Goal: Task Accomplishment & Management: Use online tool/utility

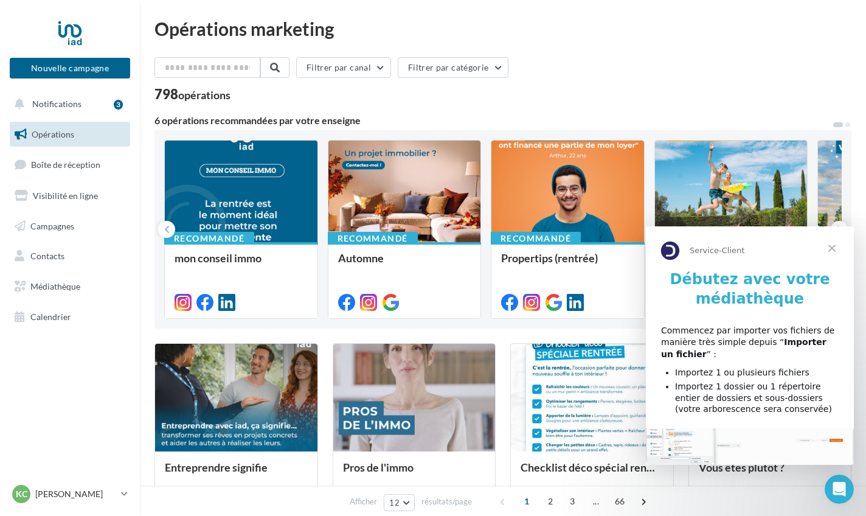
click at [829, 249] on span "Fermer" at bounding box center [832, 248] width 44 height 44
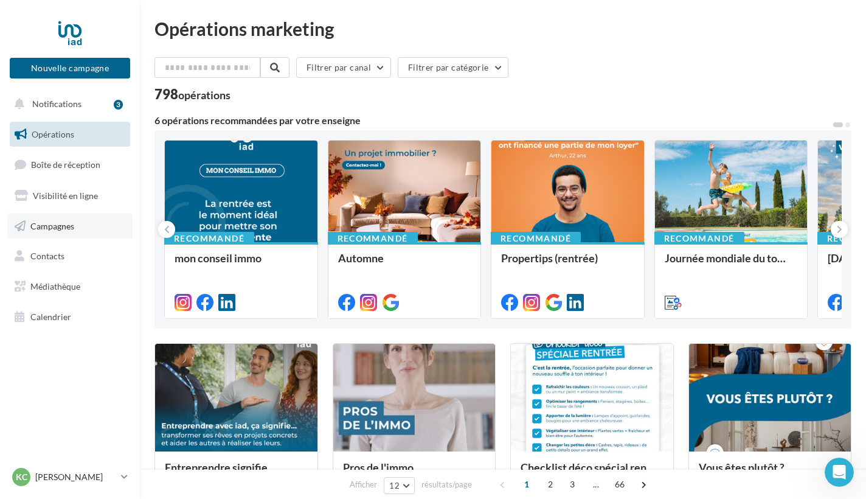
click at [50, 226] on span "Campagnes" at bounding box center [52, 225] width 44 height 10
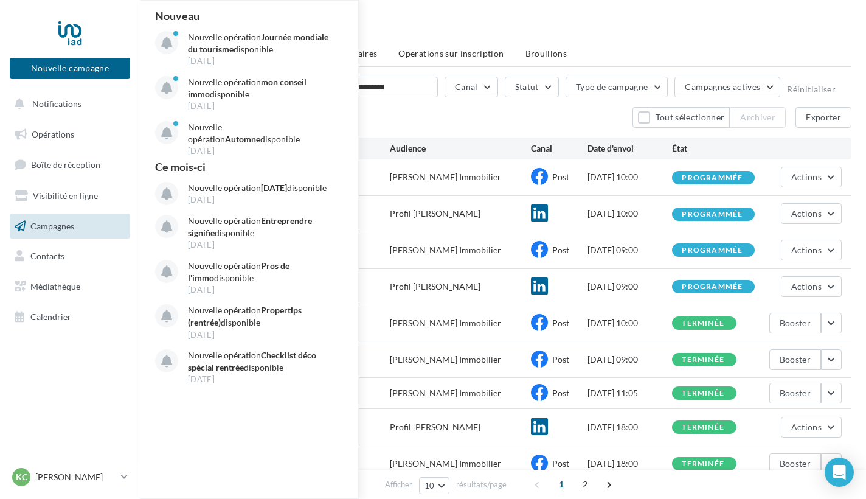
click at [415, 122] on div "13 campagnes Tout sélectionner Archiver Exporter" at bounding box center [503, 117] width 697 height 21
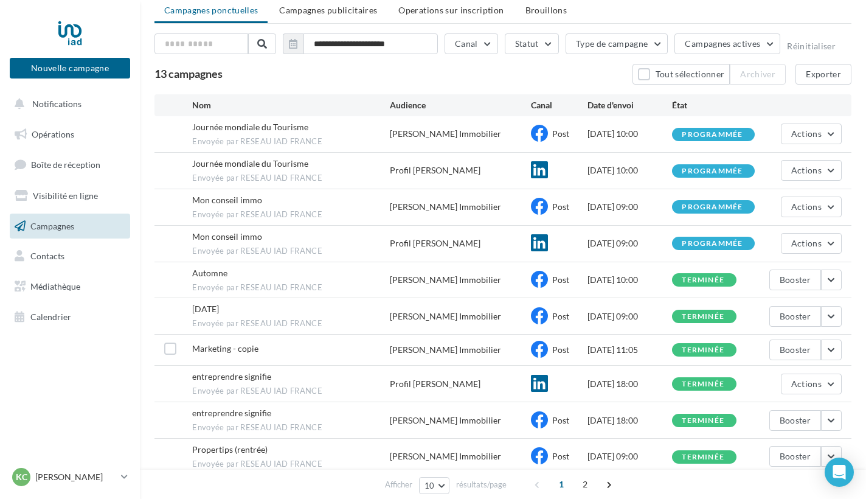
scroll to position [32, 0]
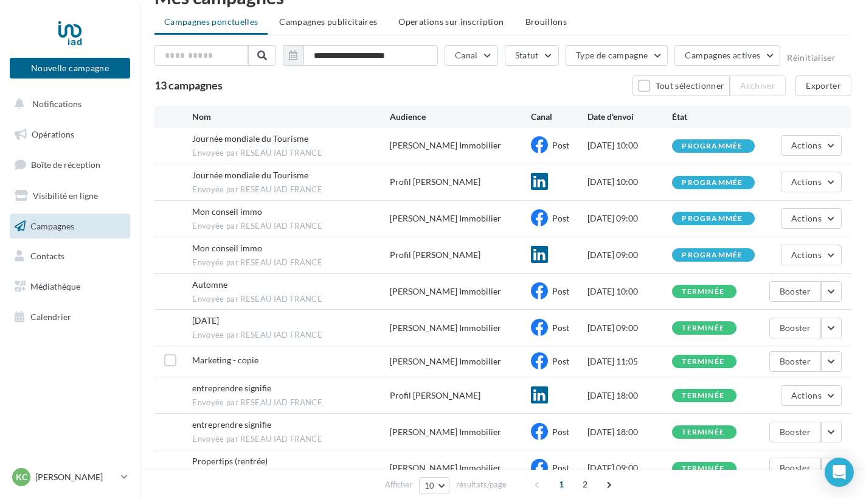
click at [73, 229] on span "Campagnes" at bounding box center [52, 225] width 44 height 10
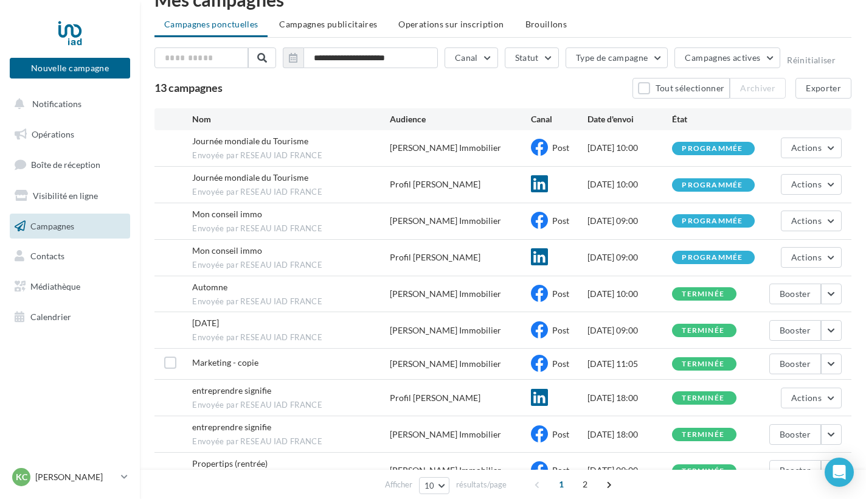
scroll to position [23, 0]
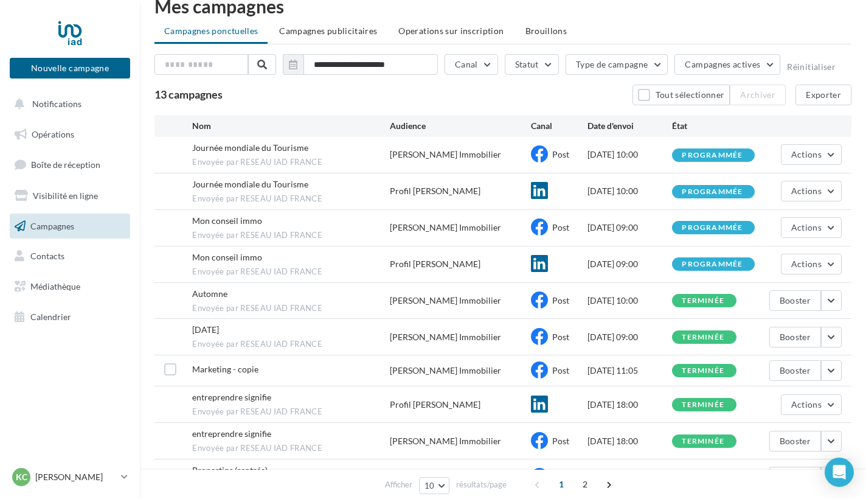
click at [237, 364] on span "Marketing - copie" at bounding box center [225, 369] width 66 height 10
click at [59, 136] on span "Opérations" at bounding box center [53, 134] width 43 height 10
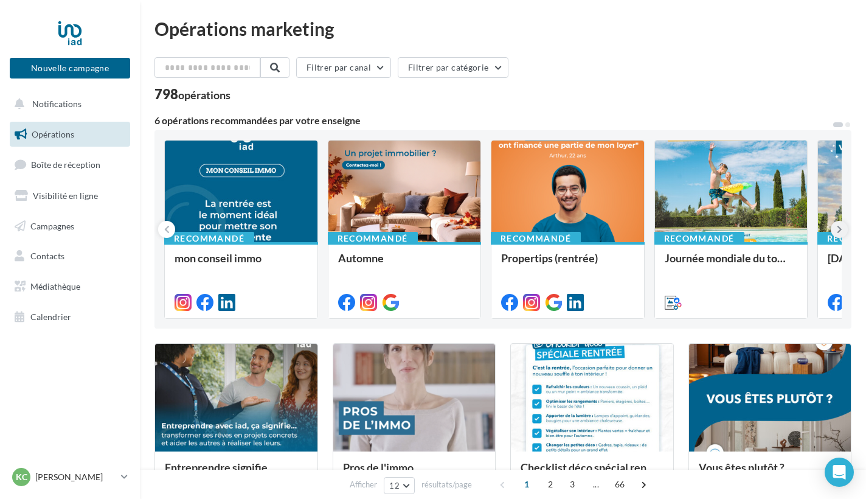
click at [839, 229] on icon at bounding box center [839, 229] width 5 height 12
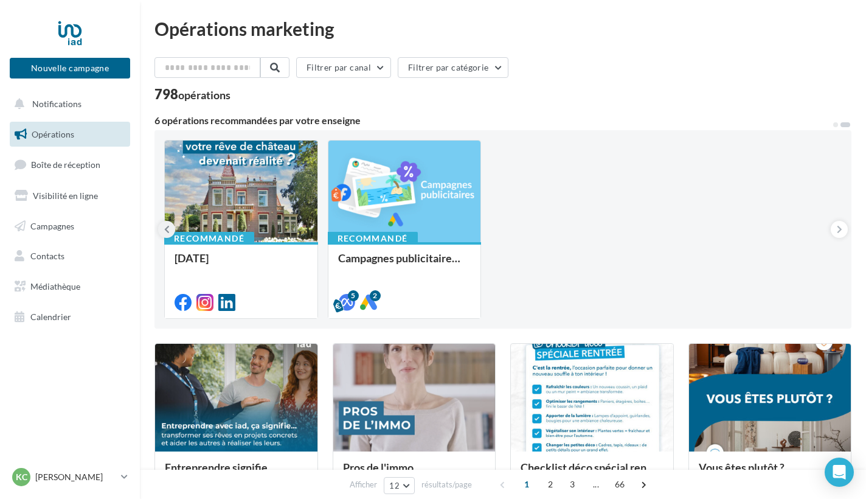
click at [169, 231] on icon at bounding box center [166, 229] width 5 height 12
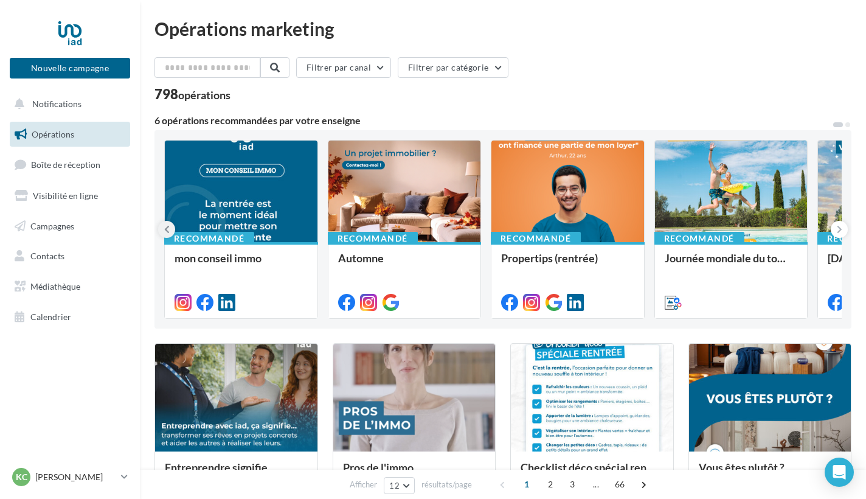
click at [169, 231] on icon at bounding box center [166, 229] width 5 height 12
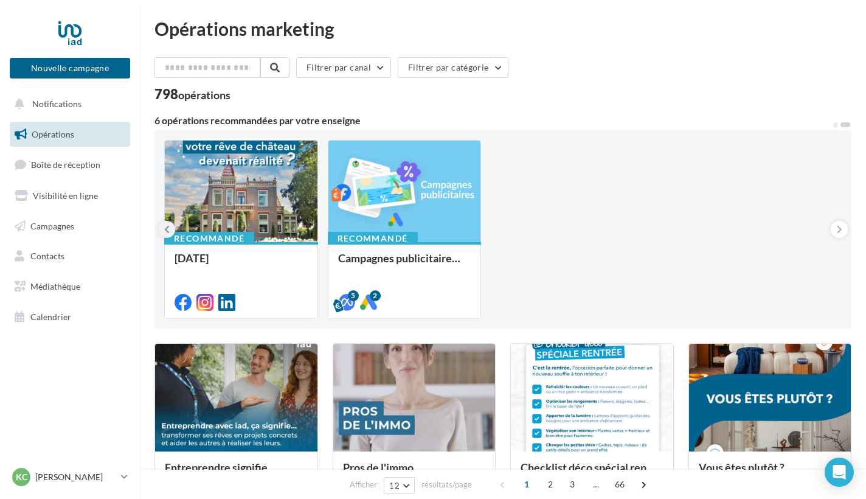
click at [169, 231] on icon at bounding box center [166, 229] width 5 height 12
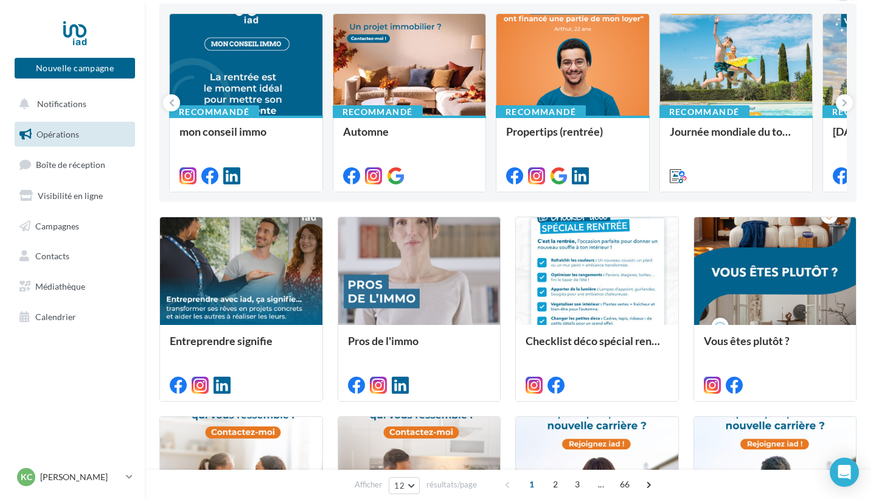
scroll to position [235, 0]
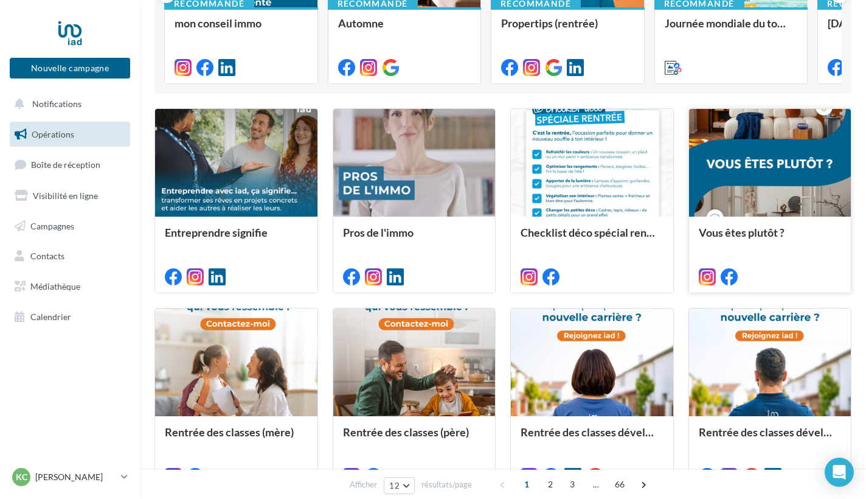
click at [762, 198] on div at bounding box center [770, 163] width 162 height 109
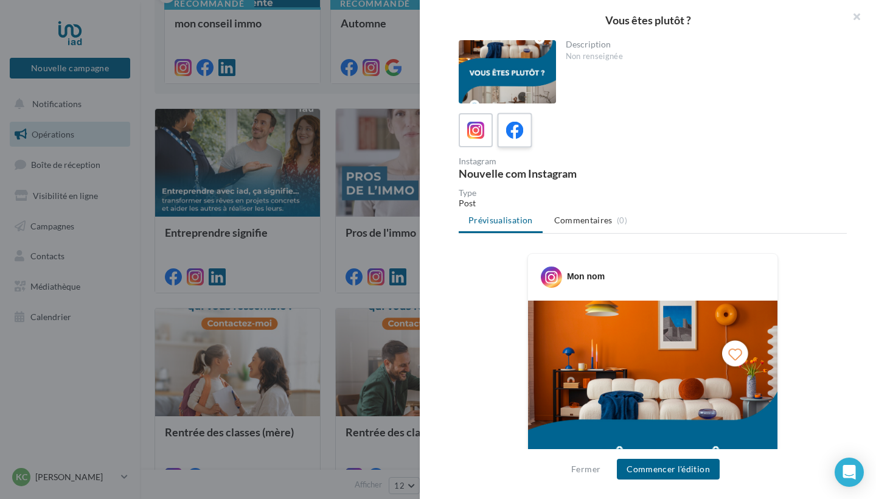
click at [516, 133] on icon at bounding box center [515, 131] width 18 height 18
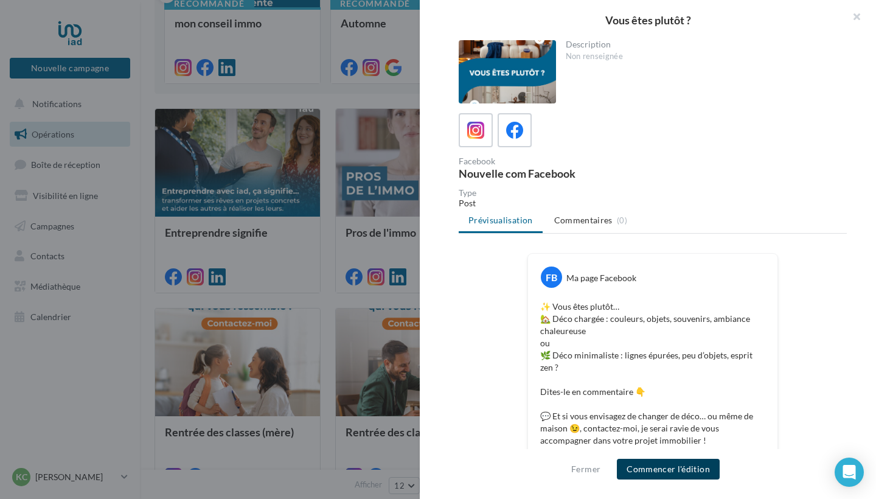
click at [663, 470] on button "Commencer l'édition" at bounding box center [668, 469] width 103 height 21
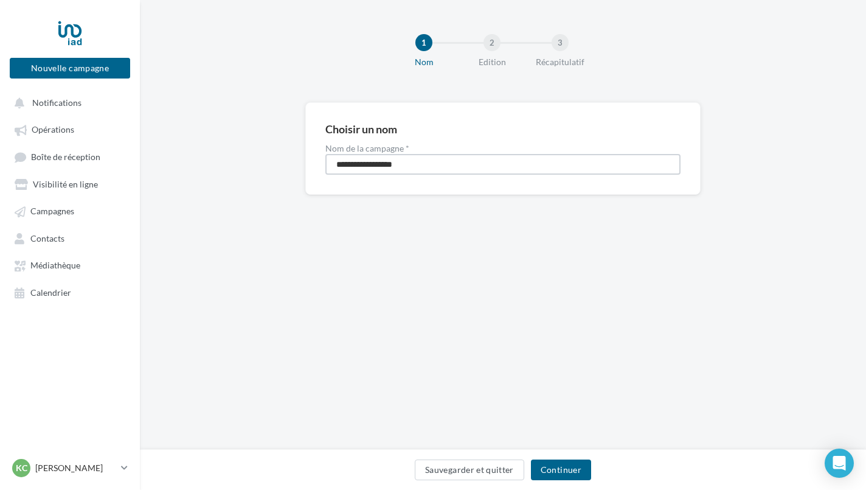
click at [391, 158] on input "**********" at bounding box center [502, 164] width 355 height 21
drag, startPoint x: 416, startPoint y: 166, endPoint x: 336, endPoint y: 158, distance: 80.2
click at [336, 158] on input "**********" at bounding box center [502, 164] width 355 height 21
type input "**********"
click at [554, 476] on button "Continuer" at bounding box center [561, 469] width 60 height 21
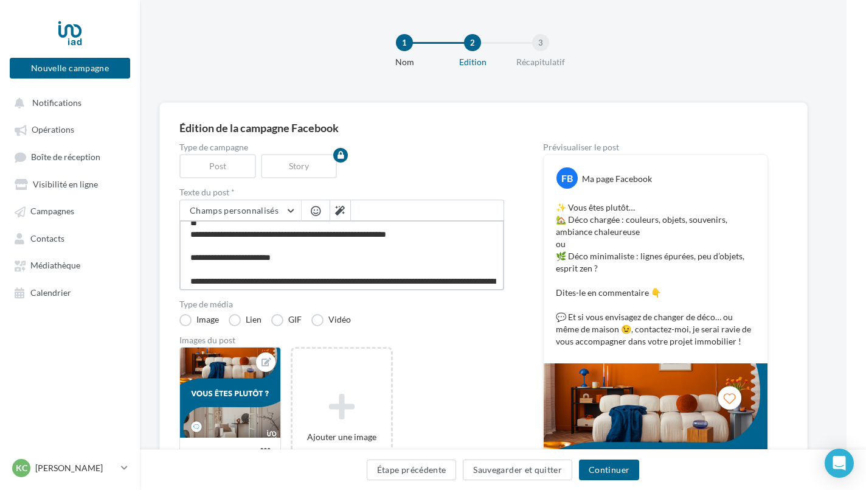
scroll to position [58, 0]
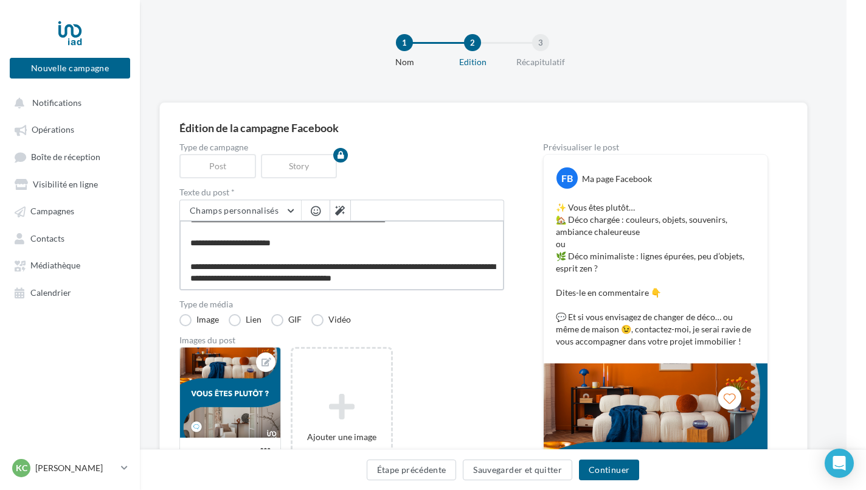
drag, startPoint x: 237, startPoint y: 276, endPoint x: 265, endPoint y: 300, distance: 36.2
click at [265, 300] on div "Type de campagne Post Story Texte du post * Champs personnalisés Lien de sollic…" at bounding box center [341, 378] width 325 height 470
paste textarea "**********"
type textarea "**********"
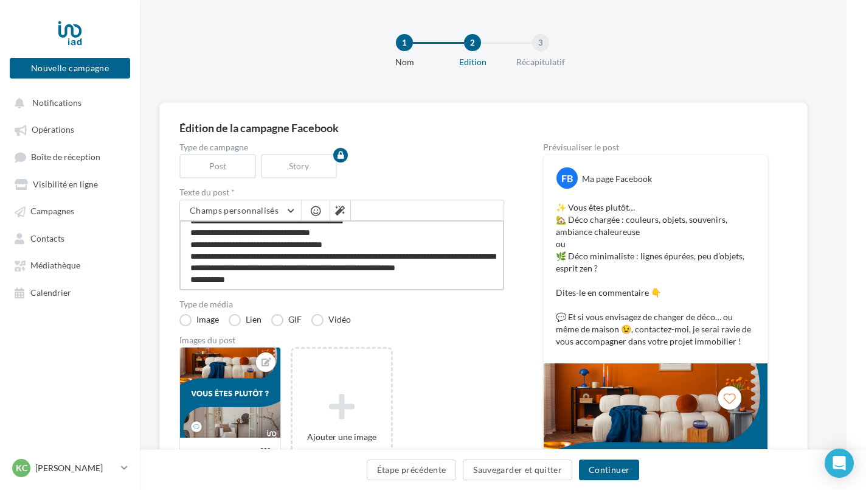
type textarea "**********"
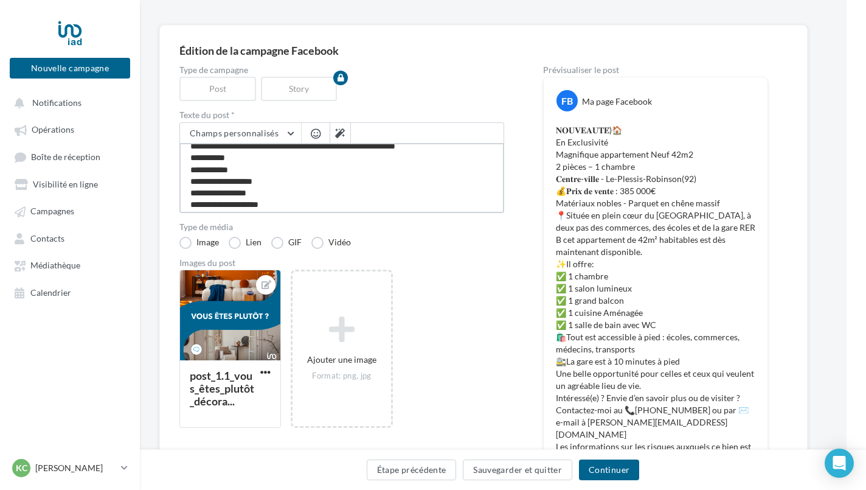
scroll to position [84, 19]
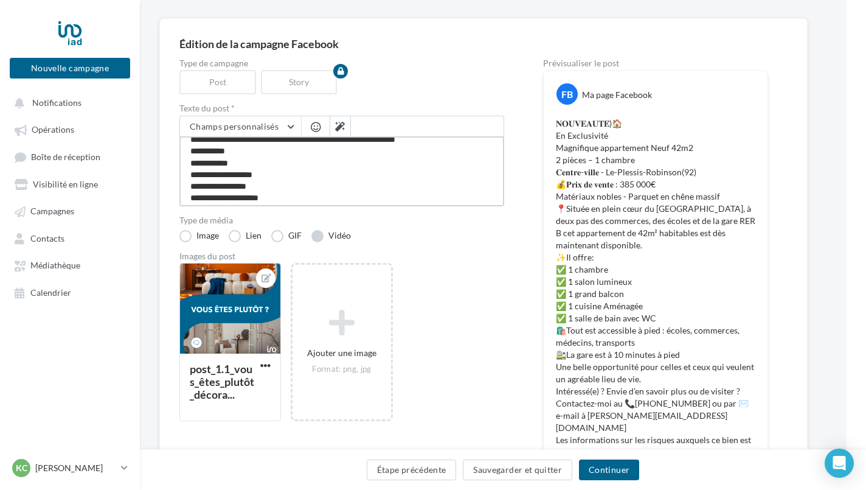
type textarea "**********"
click at [322, 237] on label "Vidéo" at bounding box center [332, 236] width 40 height 12
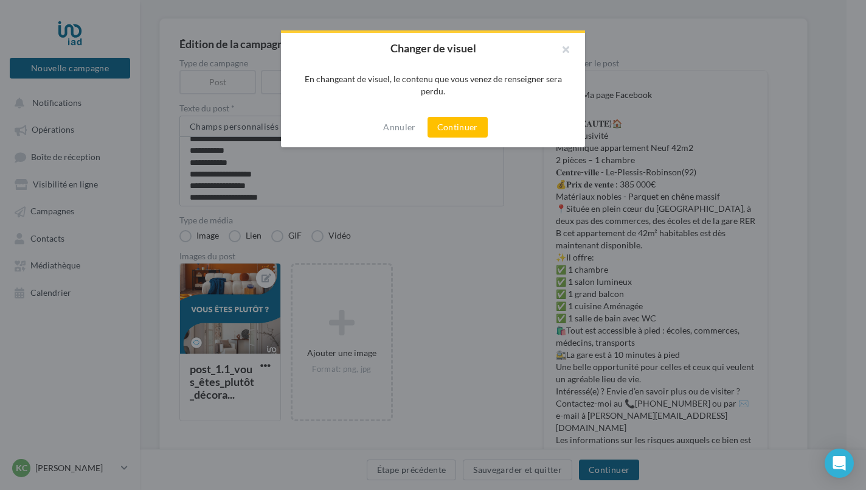
scroll to position [84, 10]
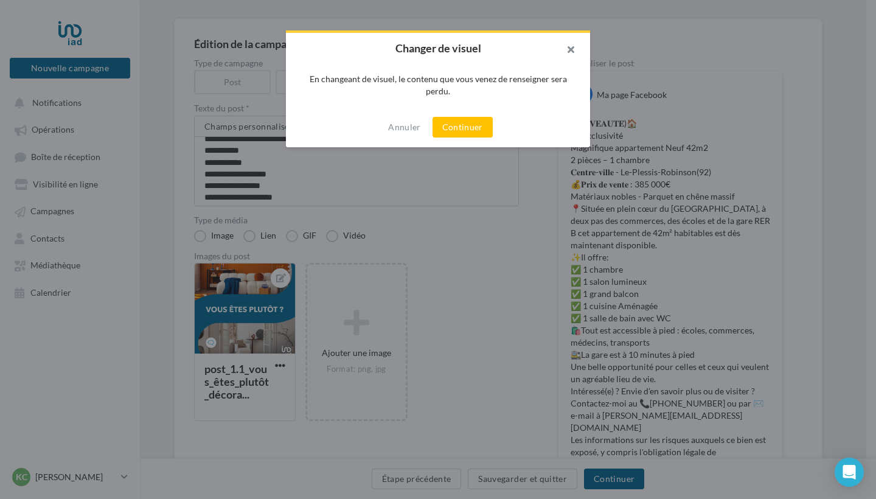
click at [571, 50] on button "button" at bounding box center [565, 51] width 49 height 37
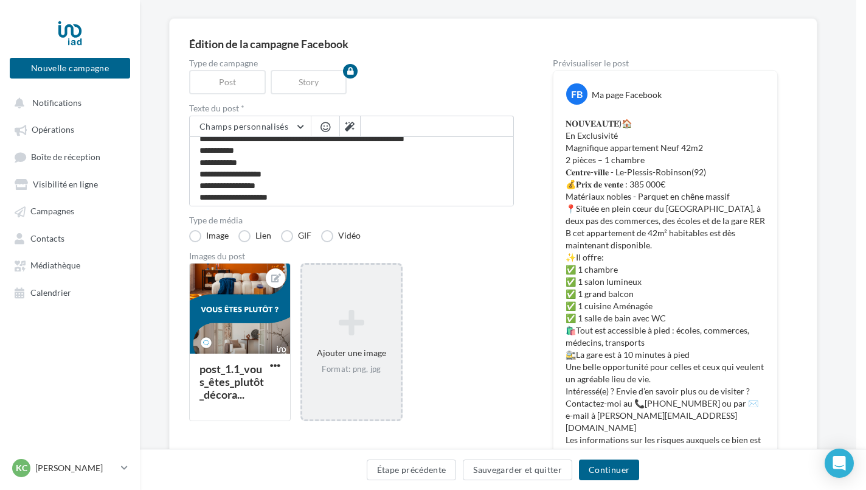
click at [318, 333] on icon at bounding box center [351, 322] width 88 height 29
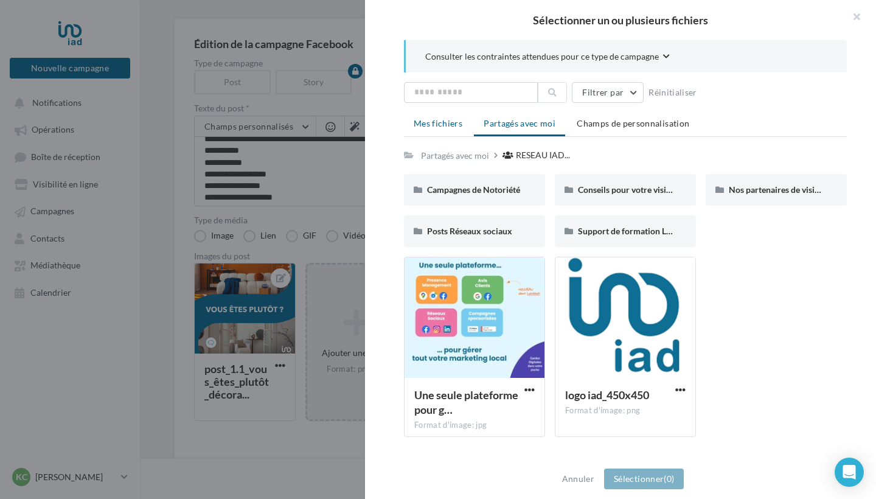
click at [439, 124] on span "Mes fichiers" at bounding box center [438, 123] width 49 height 10
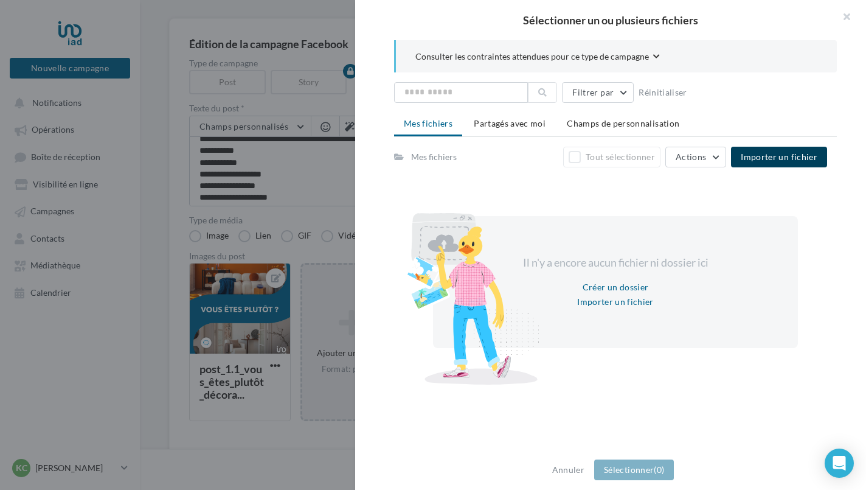
click at [760, 158] on span "Importer un fichier" at bounding box center [779, 156] width 77 height 10
click at [501, 94] on input "text" at bounding box center [461, 92] width 134 height 21
click at [586, 94] on button "Filtrer par" at bounding box center [598, 92] width 72 height 21
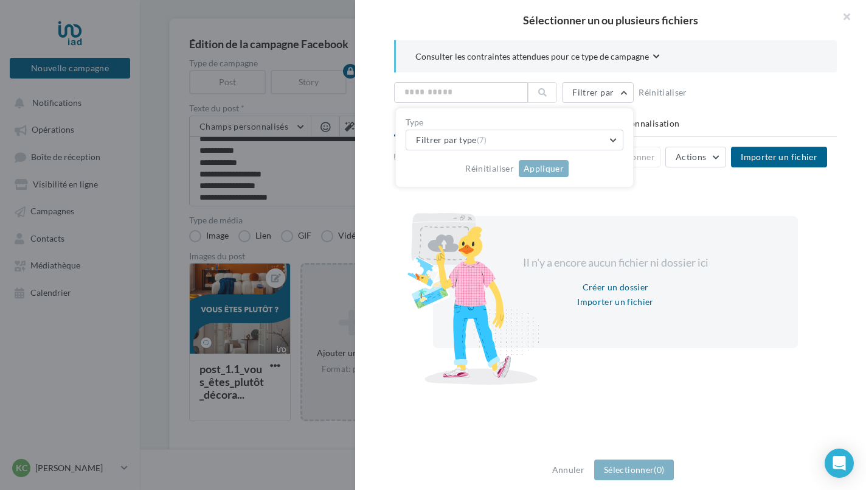
click at [155, 351] on div at bounding box center [433, 245] width 866 height 490
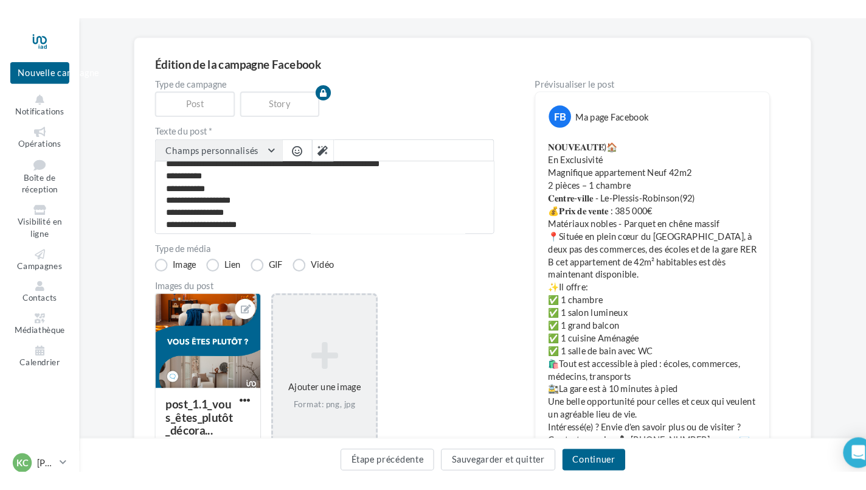
scroll to position [84, 2]
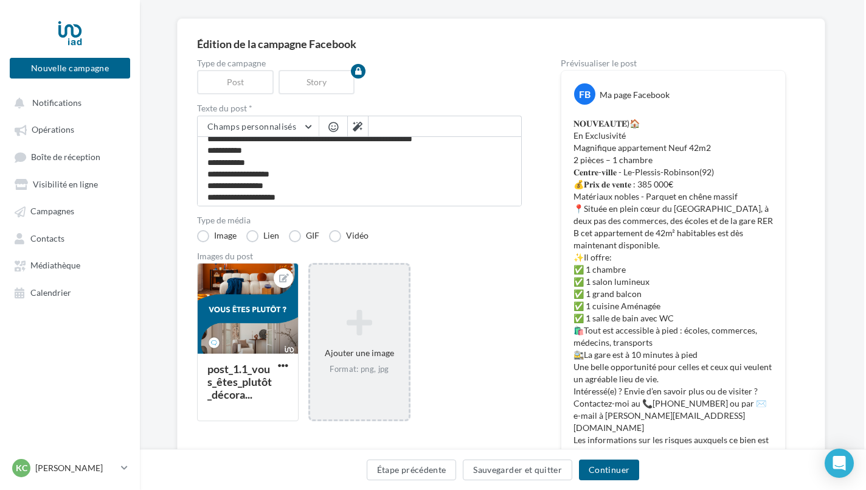
click at [367, 327] on icon at bounding box center [359, 322] width 88 height 29
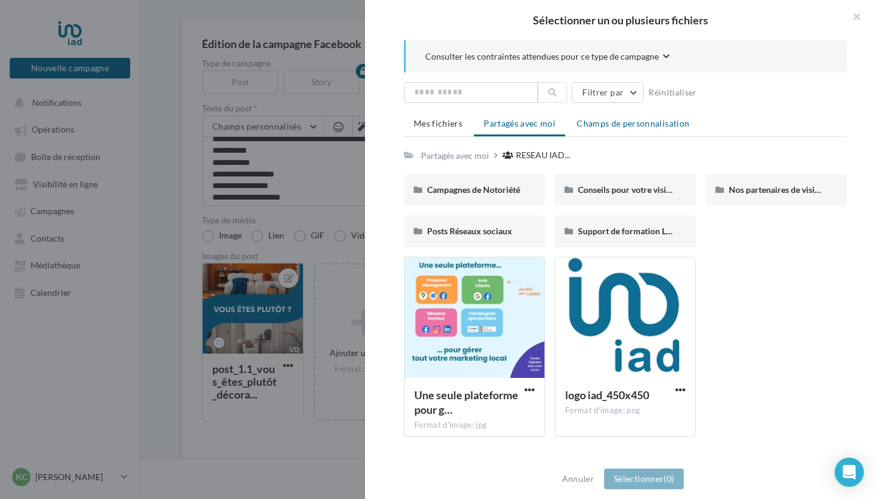
click at [613, 124] on span "Champs de personnalisation" at bounding box center [633, 123] width 113 height 10
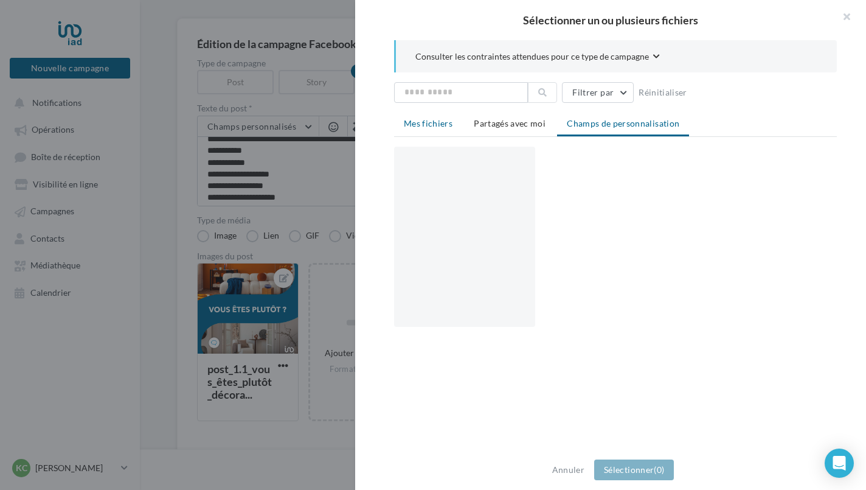
click at [436, 122] on span "Mes fichiers" at bounding box center [428, 123] width 49 height 10
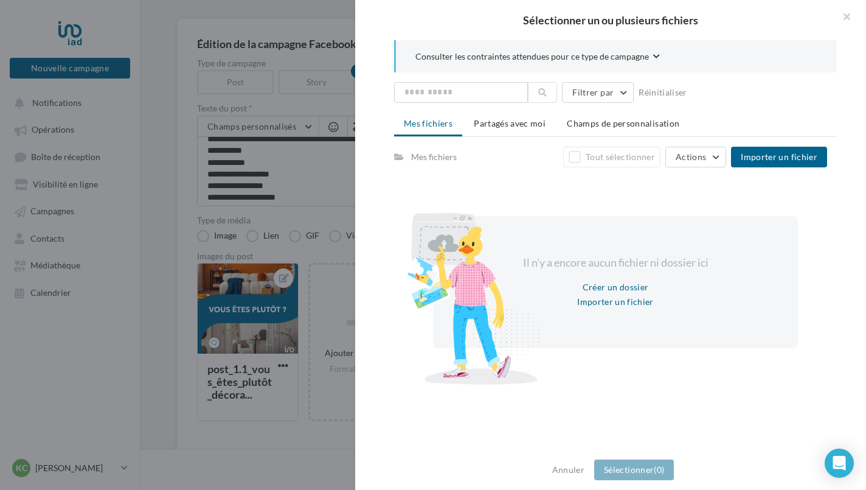
click at [442, 162] on div "Mes fichiers" at bounding box center [434, 157] width 46 height 12
click at [776, 154] on span "Importer un fichier" at bounding box center [779, 156] width 77 height 10
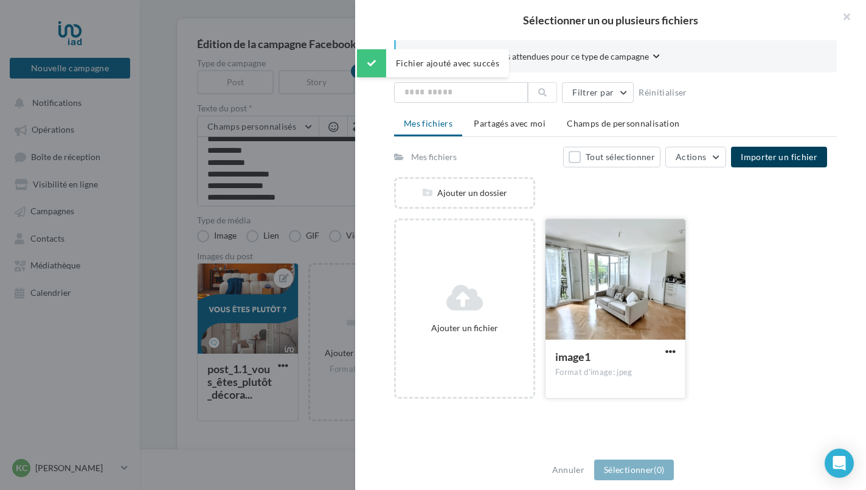
click at [635, 374] on div "Format d'image: jpeg" at bounding box center [615, 372] width 120 height 11
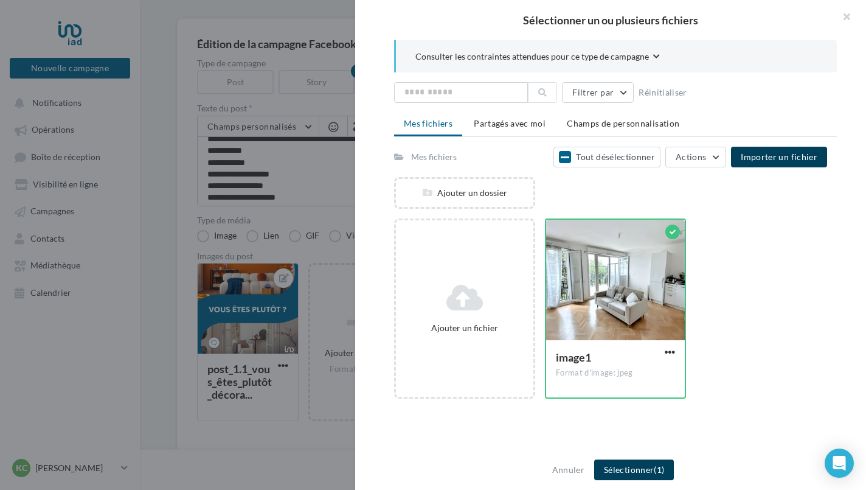
click at [652, 472] on button "Sélectionner (1)" at bounding box center [634, 469] width 80 height 21
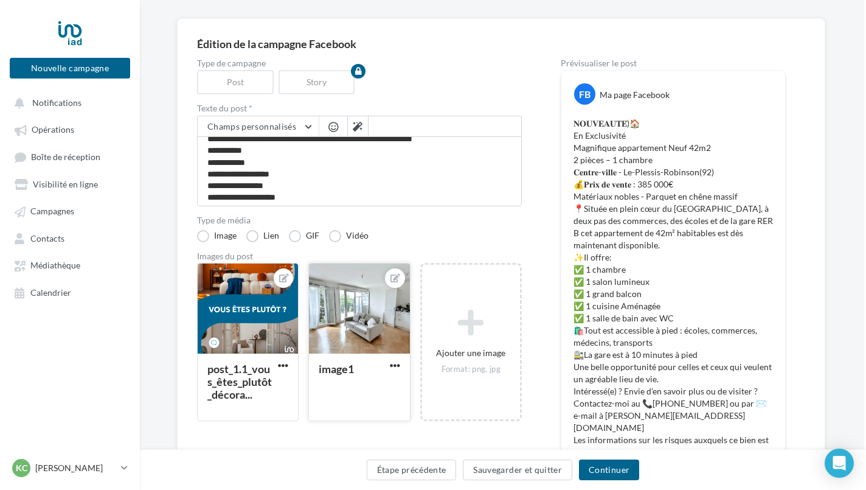
click at [369, 339] on div at bounding box center [359, 308] width 100 height 91
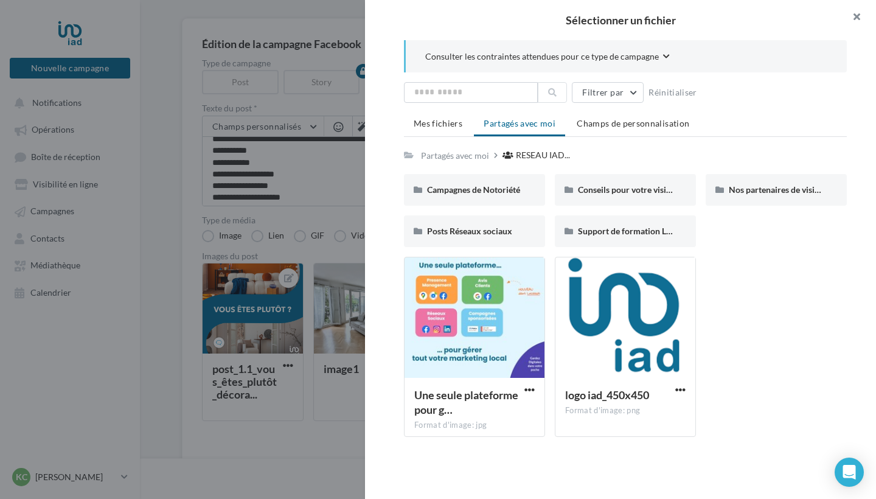
click at [856, 18] on button "button" at bounding box center [851, 18] width 49 height 37
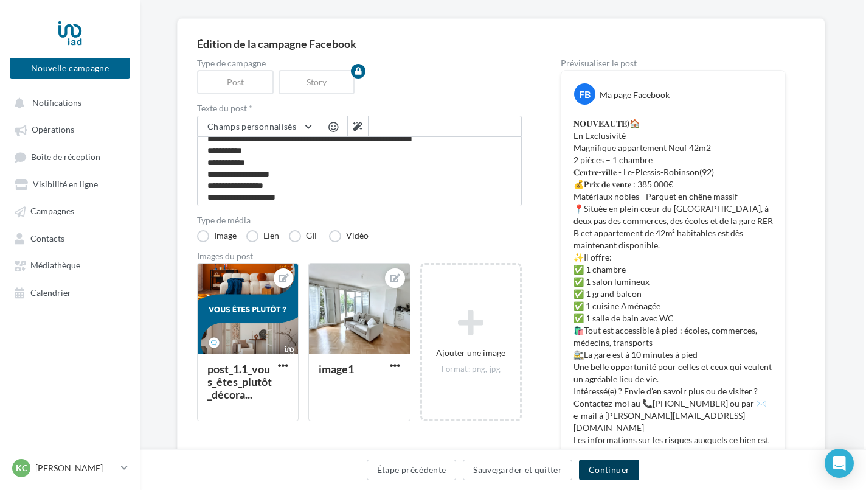
click at [605, 468] on button "Continuer" at bounding box center [609, 469] width 60 height 21
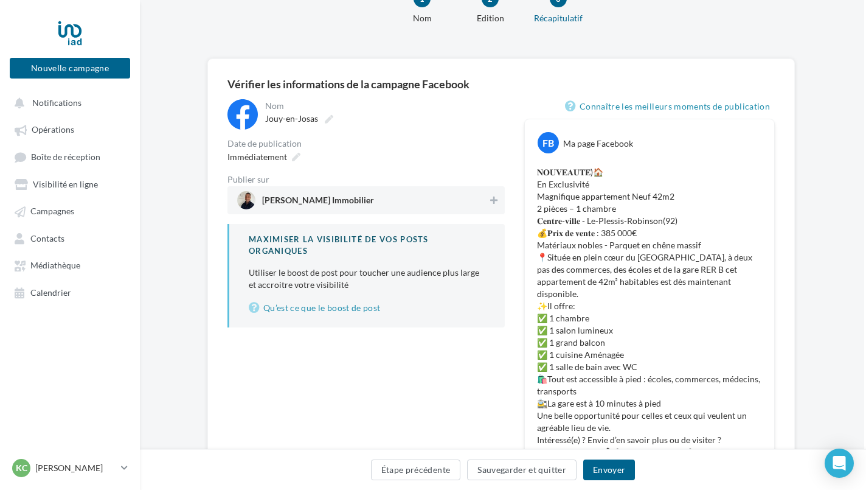
scroll to position [27, 2]
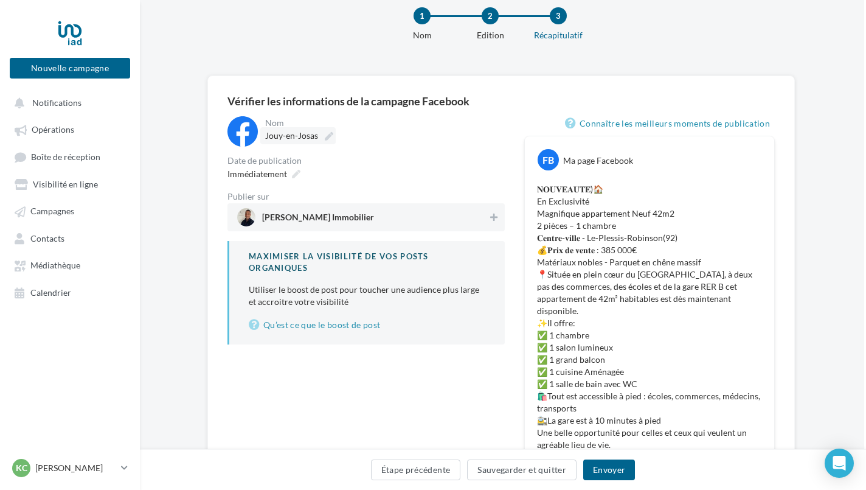
click at [333, 133] on icon at bounding box center [329, 136] width 9 height 9
click at [333, 133] on input "**********" at bounding box center [318, 137] width 106 height 21
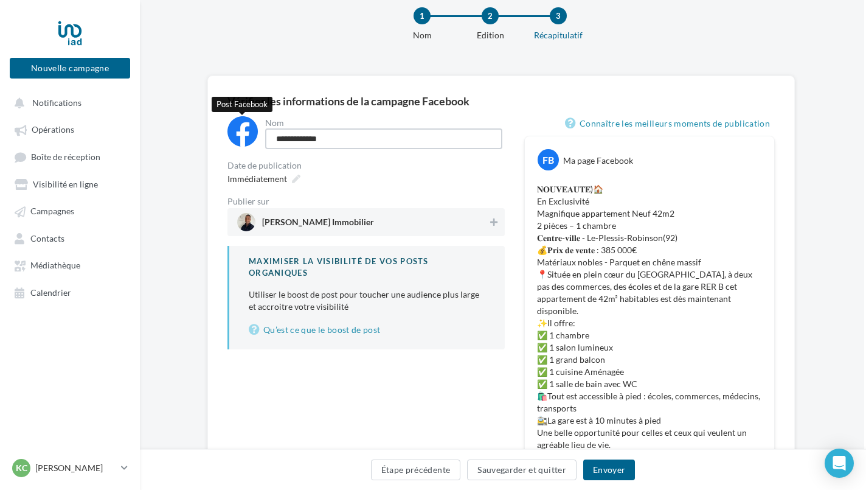
drag, startPoint x: 343, startPoint y: 138, endPoint x: 256, endPoint y: 139, distance: 86.4
click at [256, 139] on div "**********" at bounding box center [366, 133] width 277 height 35
type input "**********"
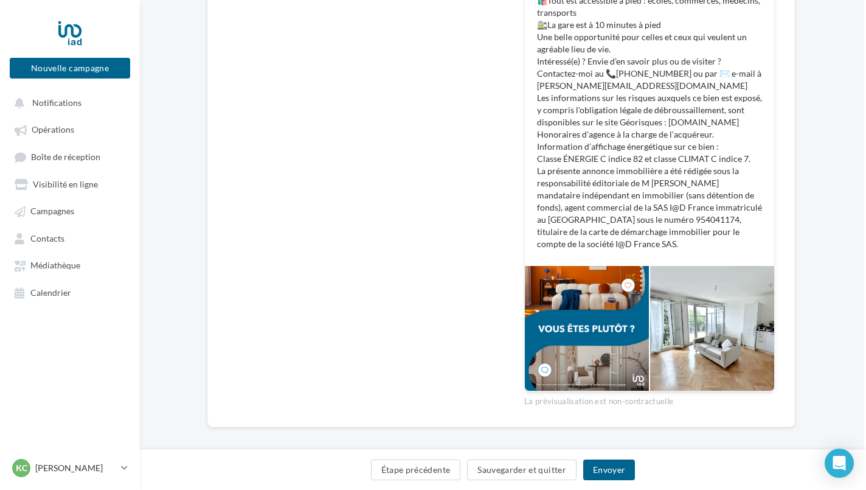
scroll to position [423, 2]
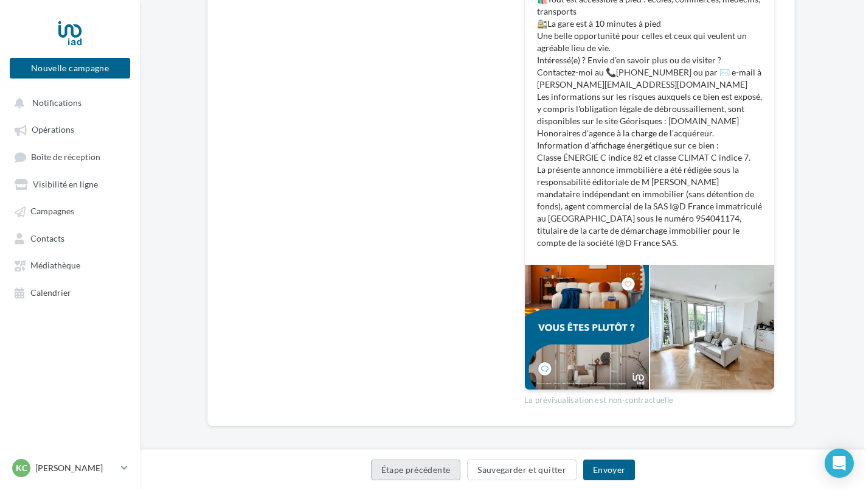
click at [419, 476] on button "Étape précédente" at bounding box center [416, 469] width 90 height 21
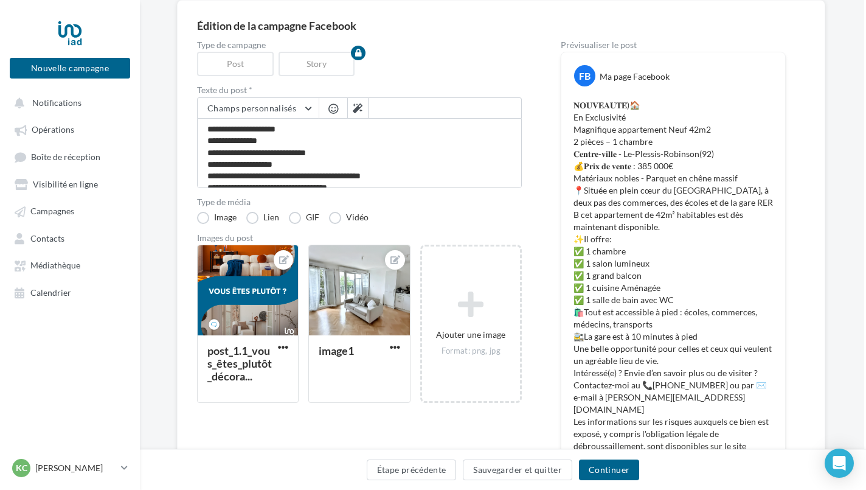
scroll to position [101, 2]
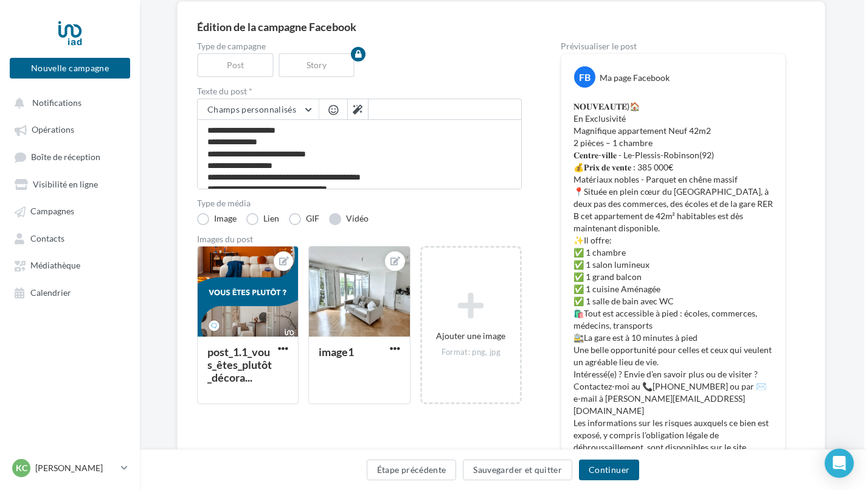
click at [338, 220] on label "Vidéo" at bounding box center [349, 219] width 40 height 12
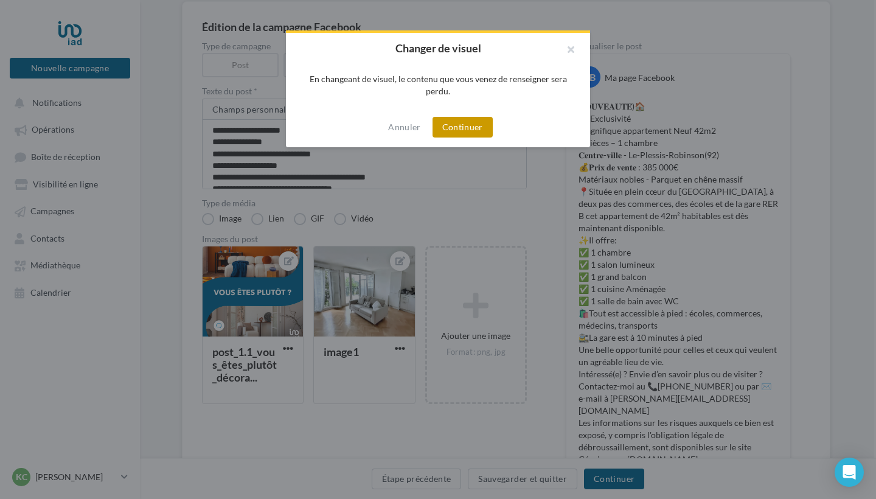
click at [458, 127] on button "Continuer" at bounding box center [463, 127] width 60 height 21
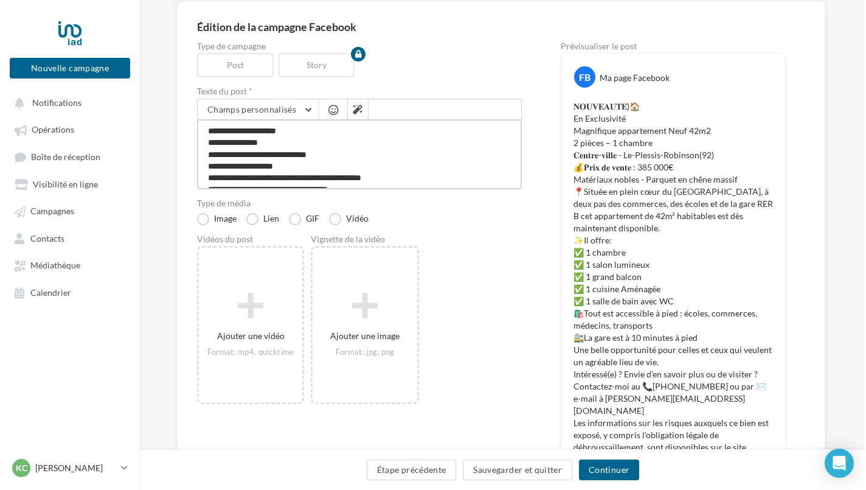
drag, startPoint x: 208, startPoint y: 131, endPoint x: 237, endPoint y: 145, distance: 32.1
click at [237, 145] on textarea at bounding box center [359, 154] width 325 height 70
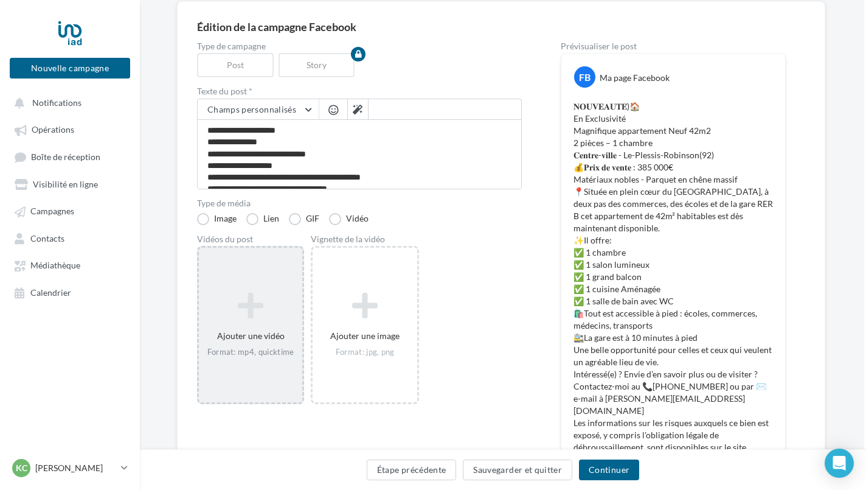
click at [256, 306] on icon at bounding box center [251, 305] width 94 height 29
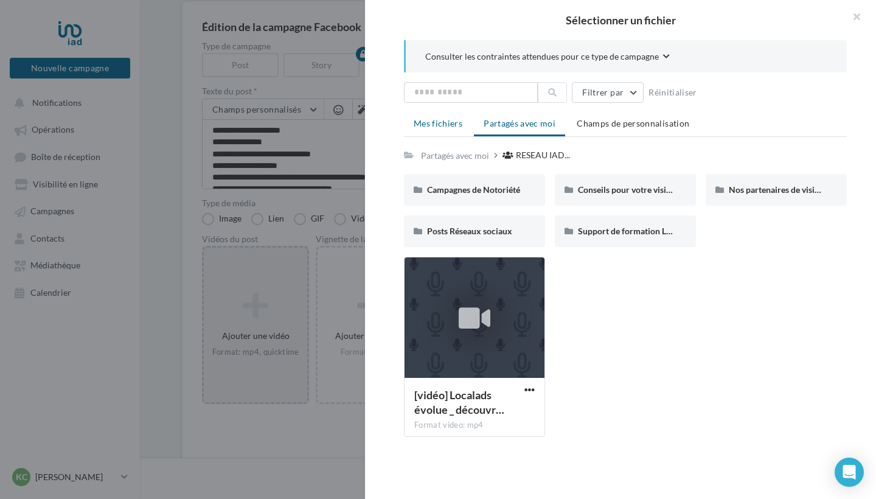
click at [450, 124] on span "Mes fichiers" at bounding box center [438, 123] width 49 height 10
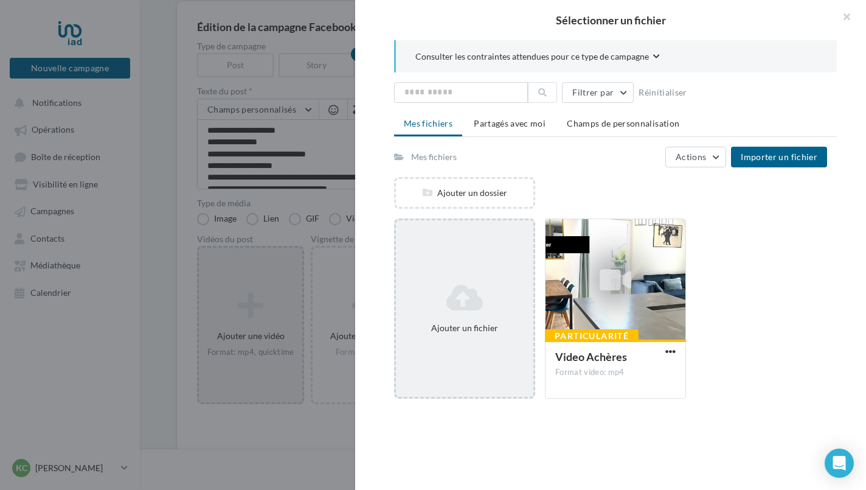
click at [468, 291] on icon at bounding box center [465, 297] width 128 height 29
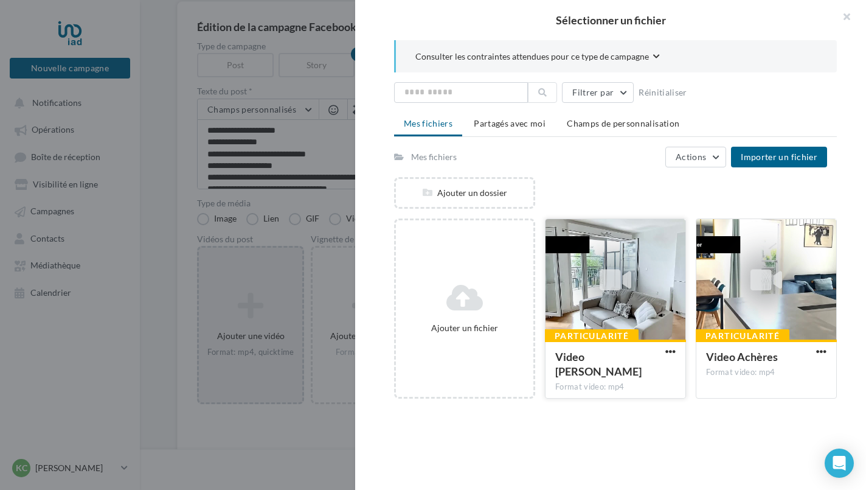
click at [604, 340] on div "Particularité Video plessis robinson Format video: mp4" at bounding box center [616, 367] width 140 height 57
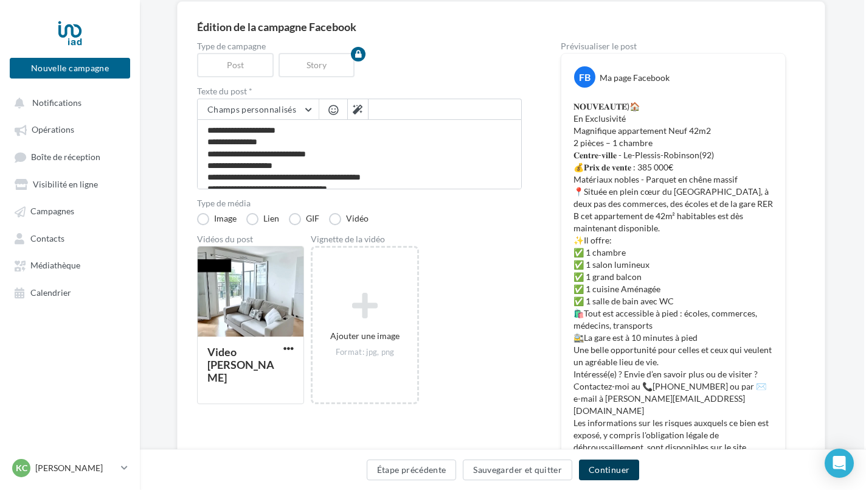
click at [604, 470] on button "Continuer" at bounding box center [609, 469] width 60 height 21
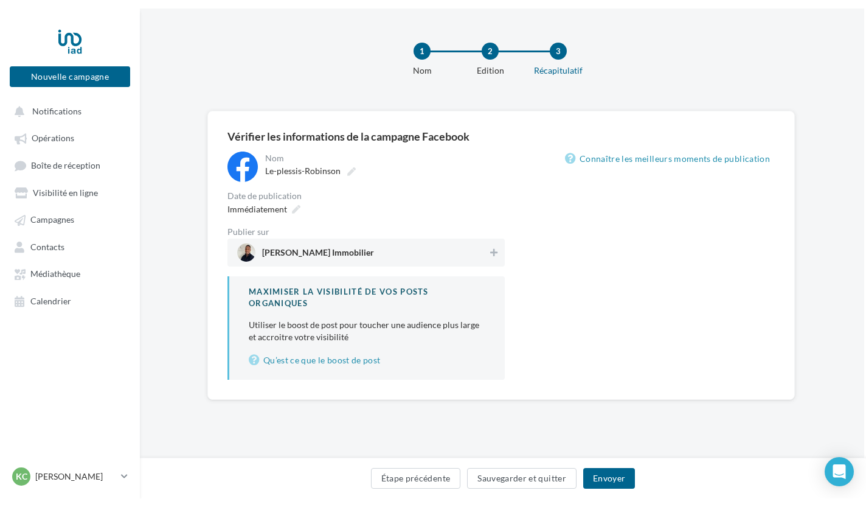
scroll to position [2, 2]
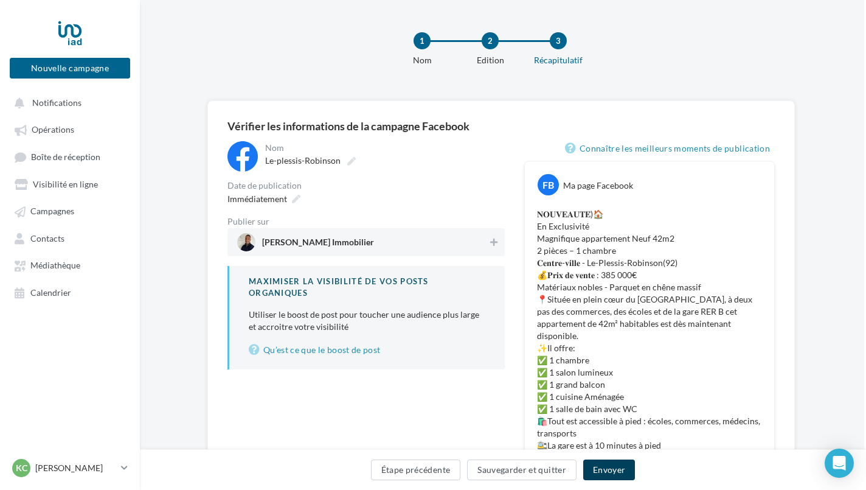
click at [604, 470] on button "Envoyer" at bounding box center [609, 469] width 52 height 21
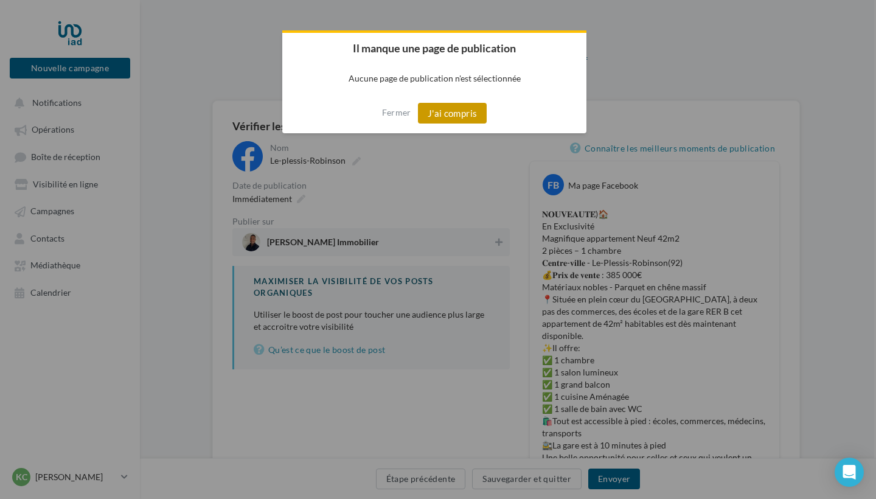
click at [470, 117] on button "J'ai compris" at bounding box center [452, 113] width 69 height 21
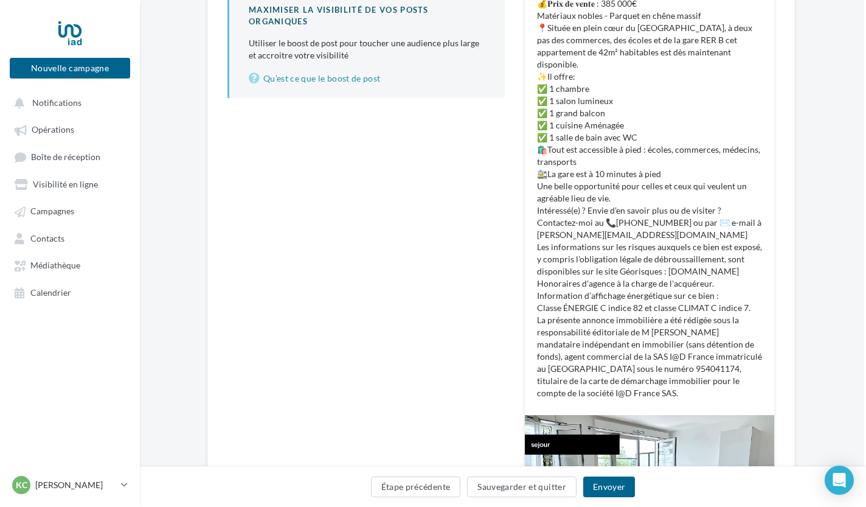
scroll to position [360, 2]
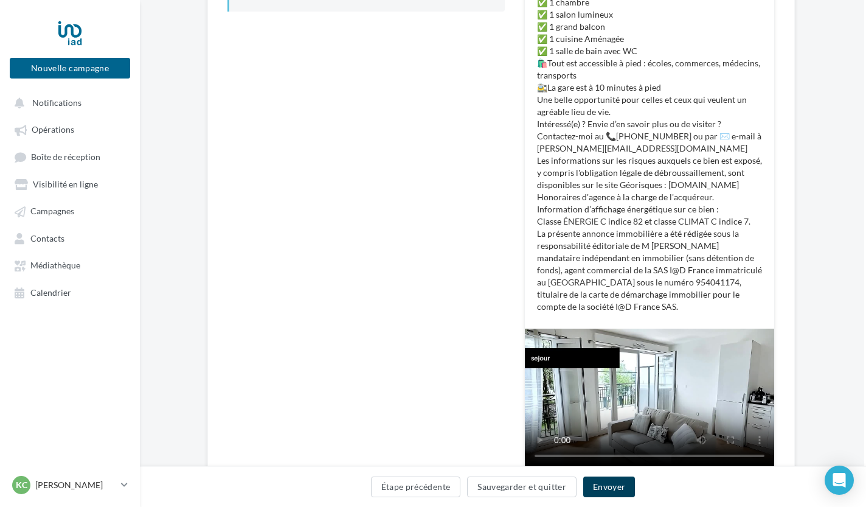
click at [618, 491] on button "Envoyer" at bounding box center [609, 486] width 52 height 21
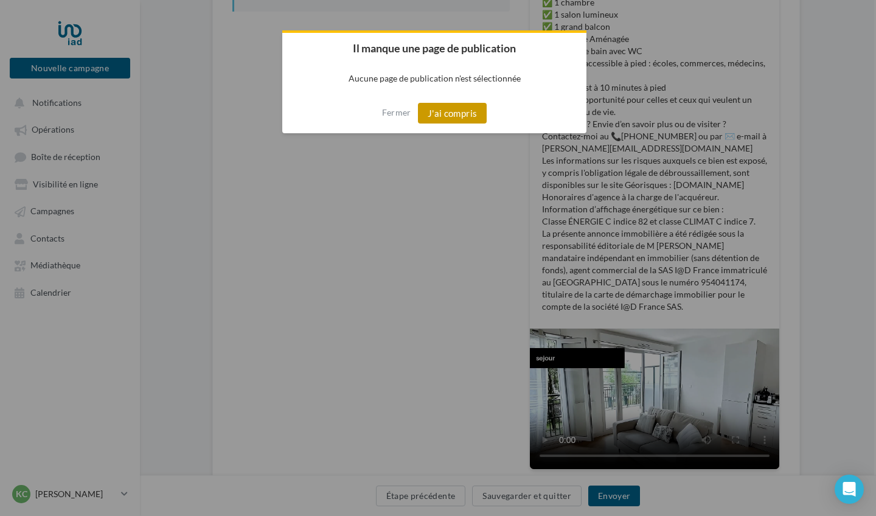
click at [451, 117] on button "J'ai compris" at bounding box center [452, 113] width 69 height 21
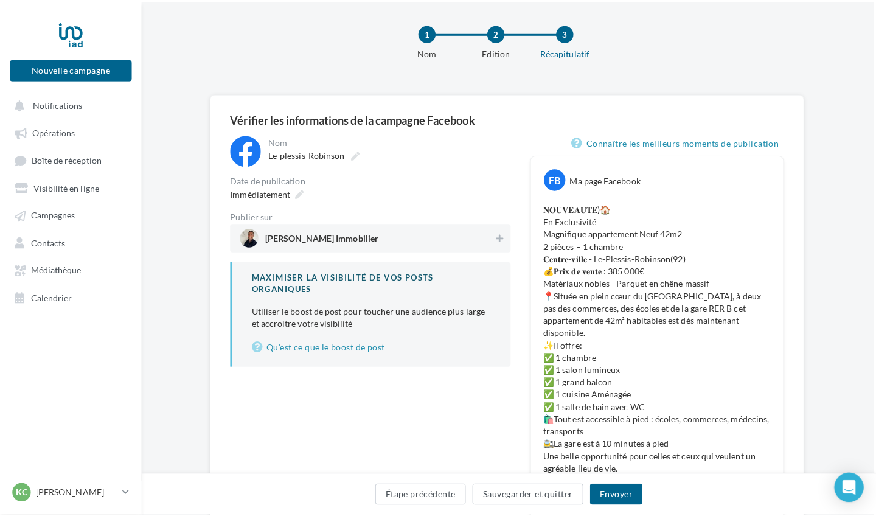
scroll to position [0, 2]
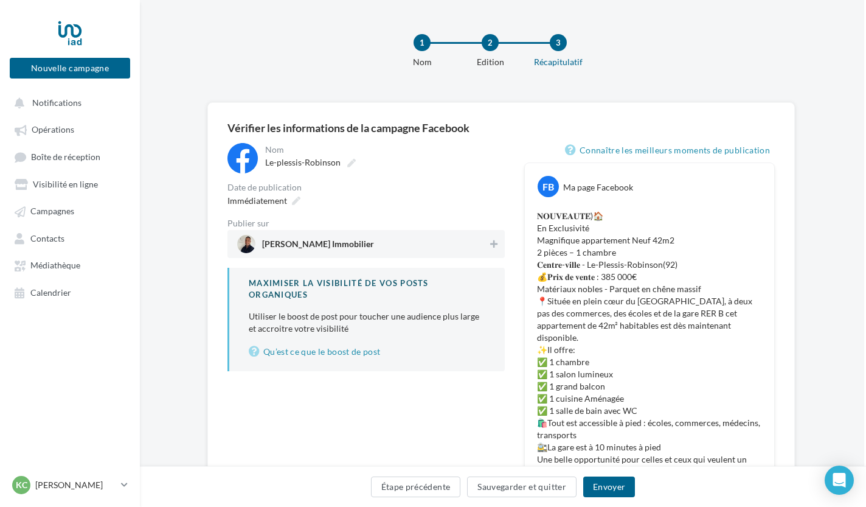
click at [408, 242] on span "Kenny CAIUS Immobilier" at bounding box center [362, 244] width 251 height 18
click at [613, 490] on button "Envoyer" at bounding box center [609, 486] width 52 height 21
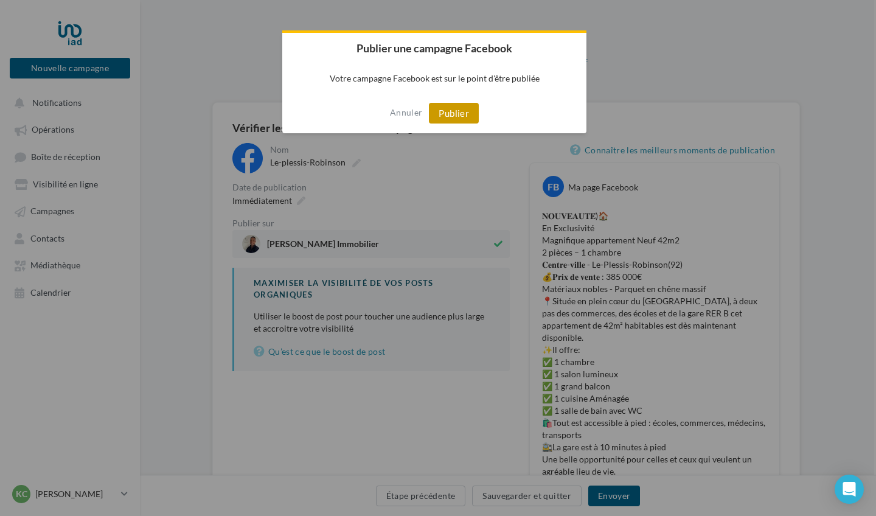
click at [453, 114] on button "Publier" at bounding box center [454, 113] width 50 height 21
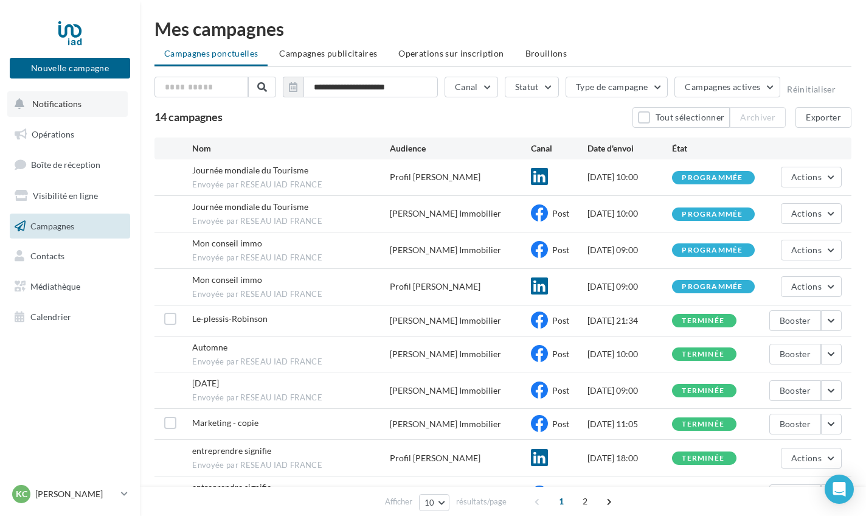
click at [64, 108] on span "Notifications" at bounding box center [56, 104] width 49 height 10
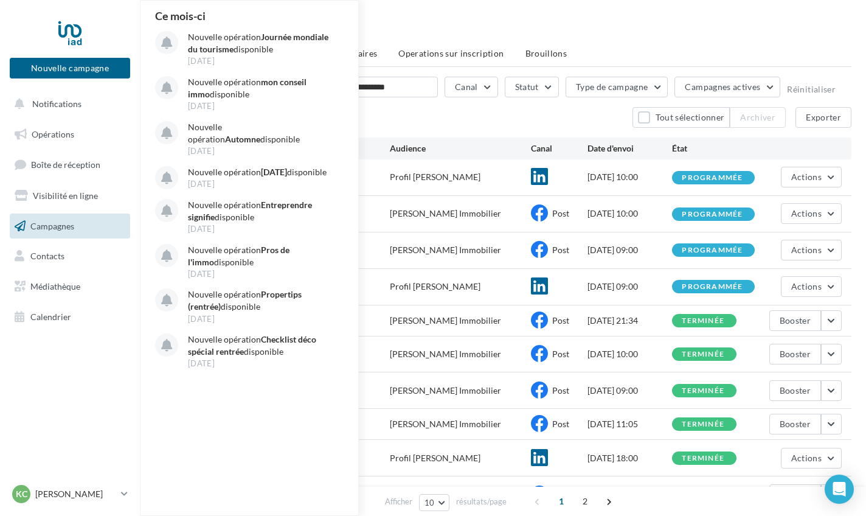
click at [491, 12] on div "**********" at bounding box center [503, 283] width 726 height 566
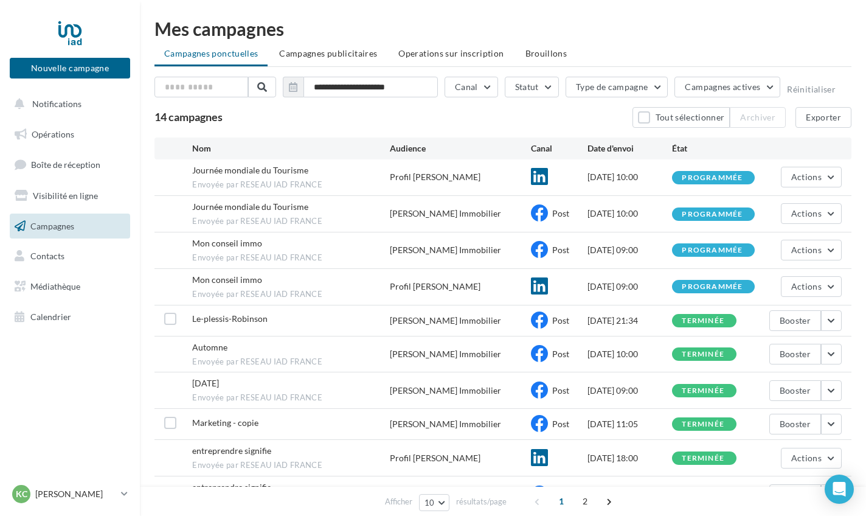
scroll to position [78, 0]
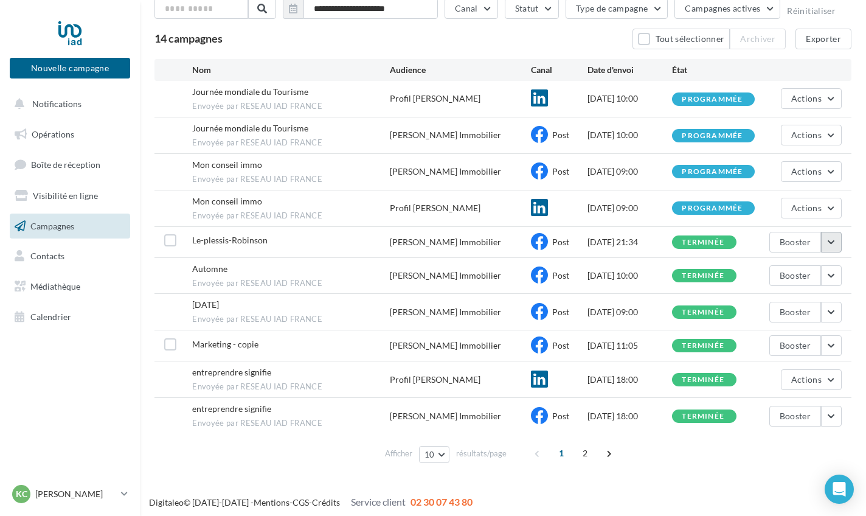
click at [830, 243] on button "button" at bounding box center [831, 242] width 21 height 21
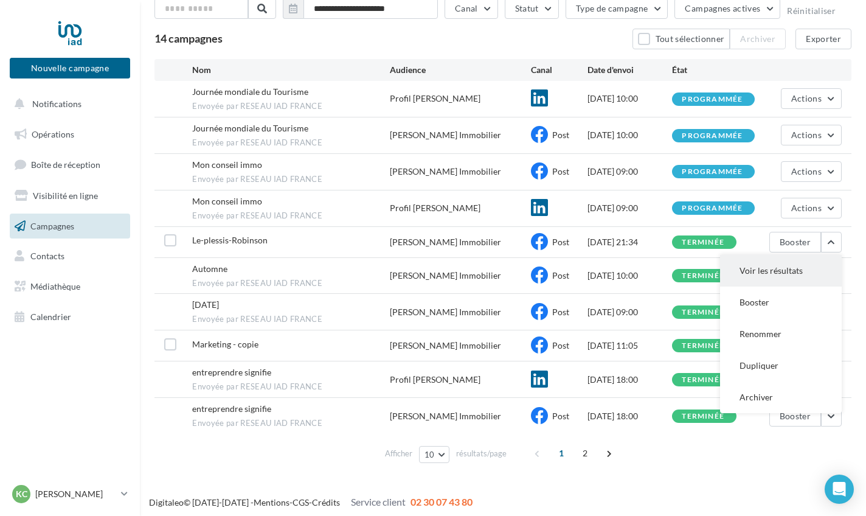
click at [796, 280] on button "Voir les résultats" at bounding box center [781, 271] width 122 height 32
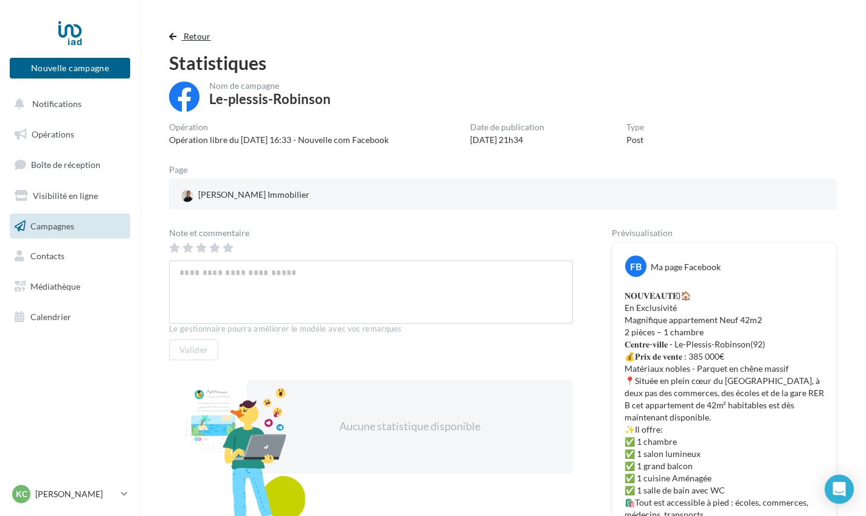
click at [183, 35] on button "Retour" at bounding box center [192, 36] width 47 height 15
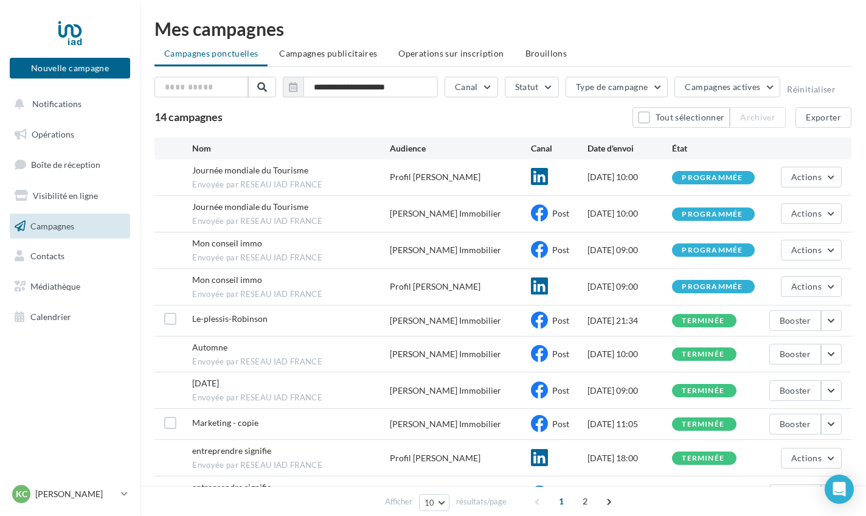
scroll to position [11, 0]
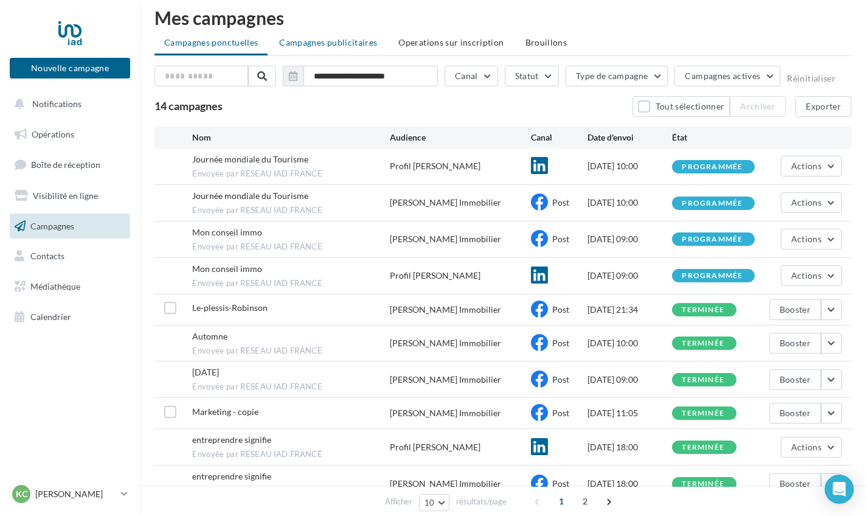
click at [318, 46] on span "Campagnes publicitaires" at bounding box center [328, 42] width 98 height 10
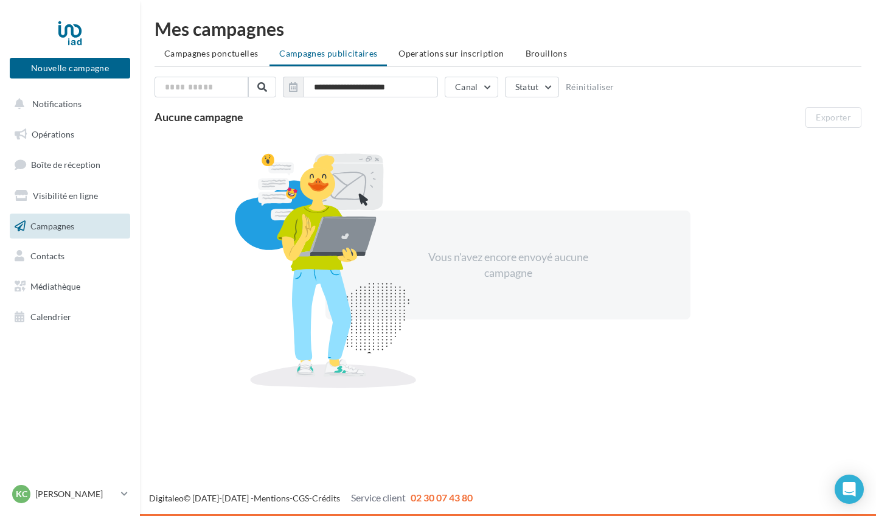
click at [492, 316] on div "Vous n'avez encore envoyé aucune campagne" at bounding box center [507, 265] width 365 height 109
click at [205, 55] on span "Campagnes ponctuelles" at bounding box center [211, 53] width 94 height 10
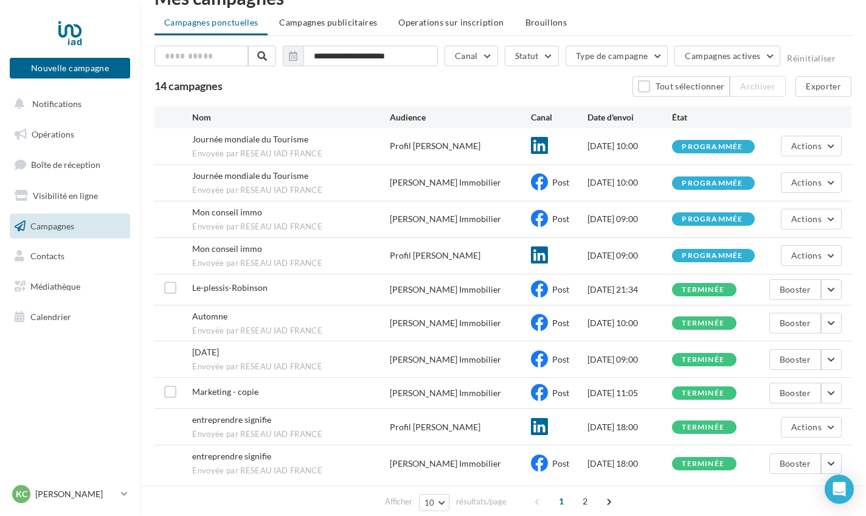
scroll to position [24, 0]
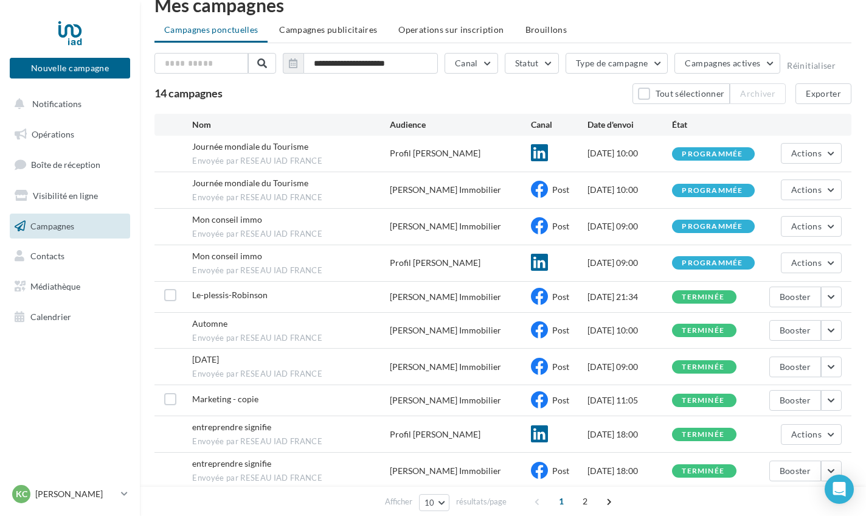
click at [102, 234] on link "Campagnes" at bounding box center [69, 227] width 125 height 26
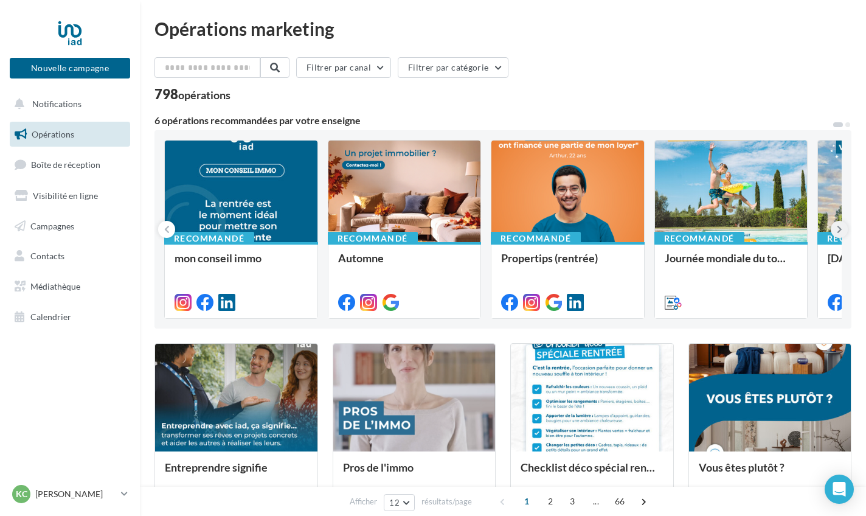
click at [839, 234] on icon at bounding box center [839, 229] width 5 height 12
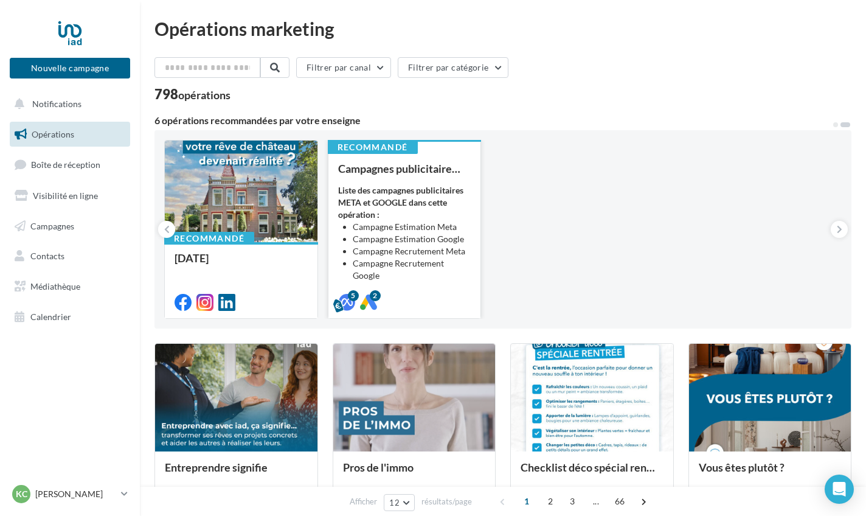
click at [420, 226] on li "Campagne Estimation Meta" at bounding box center [412, 227] width 119 height 12
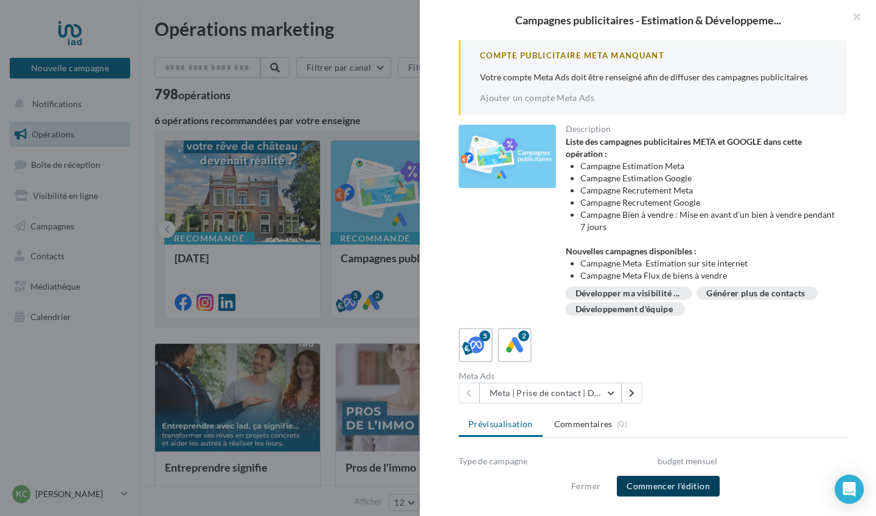
click at [682, 489] on button "Commencer l'édition" at bounding box center [668, 486] width 103 height 21
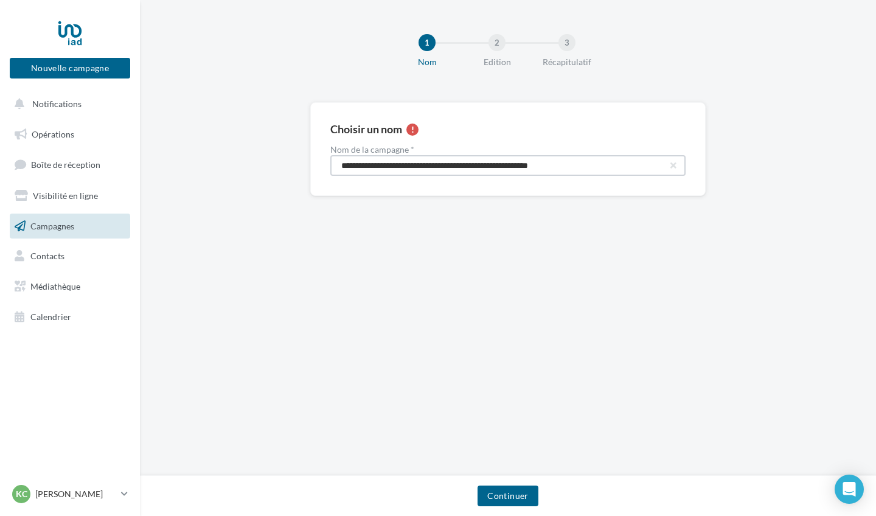
click at [489, 167] on input "**********" at bounding box center [507, 165] width 355 height 21
drag, startPoint x: 586, startPoint y: 164, endPoint x: 316, endPoint y: 167, distance: 269.5
click at [316, 167] on div "**********" at bounding box center [507, 149] width 395 height 94
click at [339, 168] on input "**********" at bounding box center [507, 165] width 355 height 21
type input "**********"
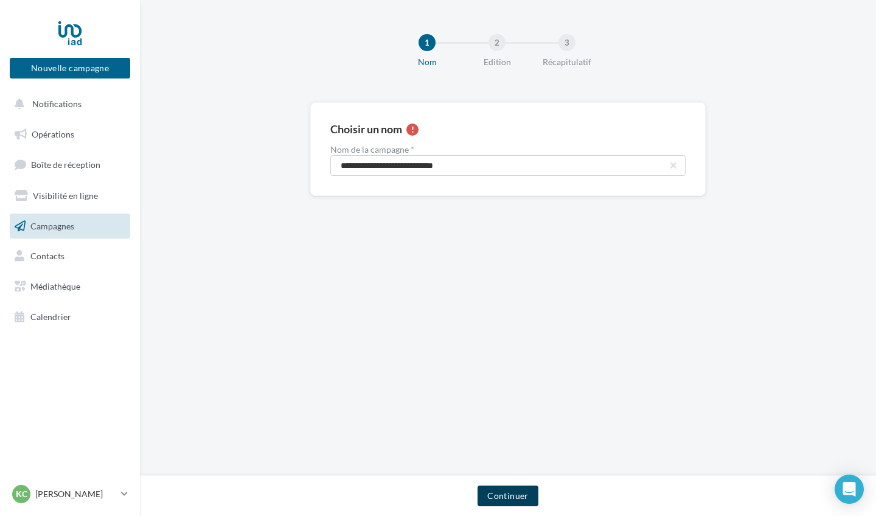
click at [520, 494] on button "Continuer" at bounding box center [508, 496] width 60 height 21
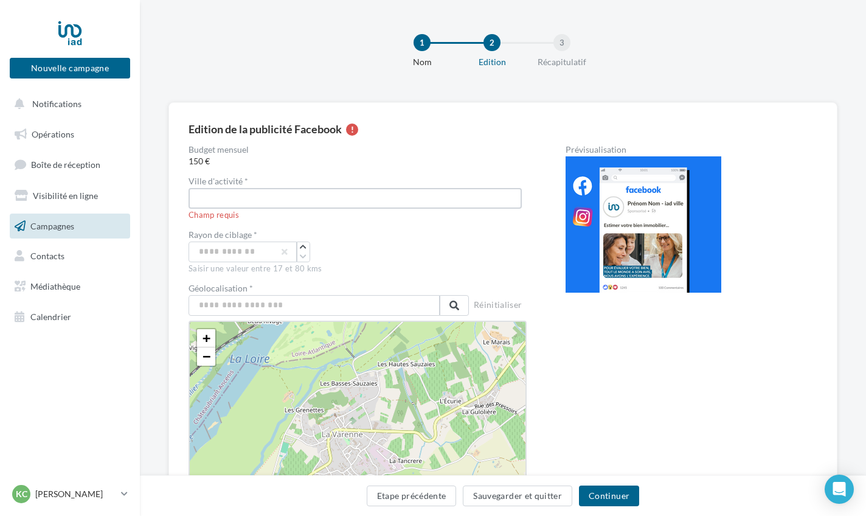
click at [315, 200] on input "text" at bounding box center [355, 198] width 333 height 21
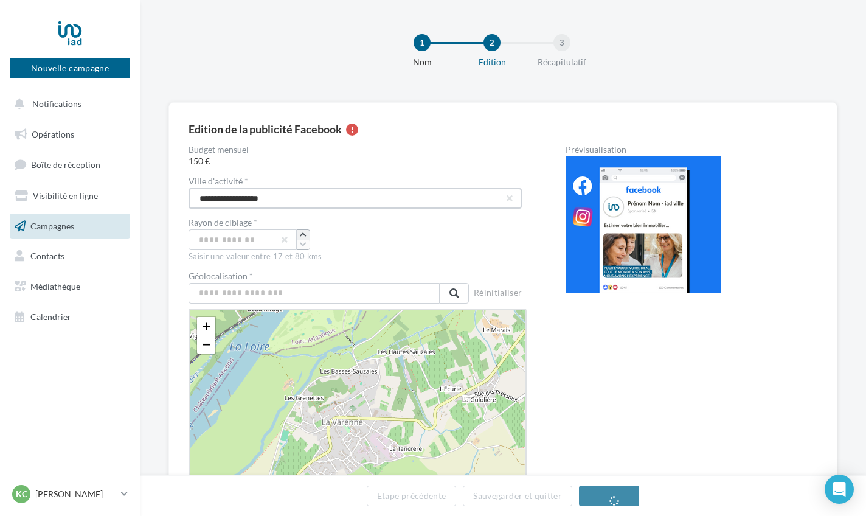
type input "**********"
click at [303, 234] on icon "button" at bounding box center [303, 234] width 7 height 7
click at [316, 293] on input "text" at bounding box center [314, 293] width 251 height 21
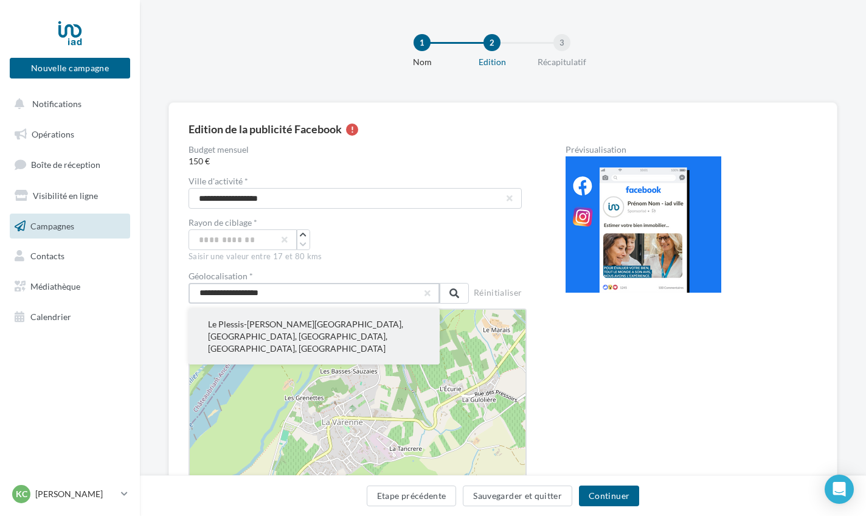
type input "**********"
click at [313, 328] on button "Le Plessis-Robinson, Antony, Hauts-de-Seine, Île-de-France, France métropolitai…" at bounding box center [314, 336] width 251 height 56
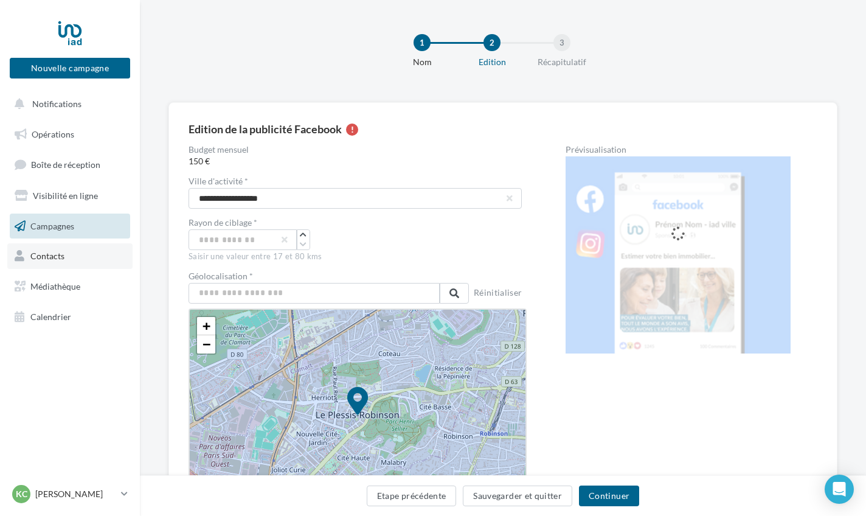
click at [53, 256] on span "Contacts" at bounding box center [47, 256] width 34 height 10
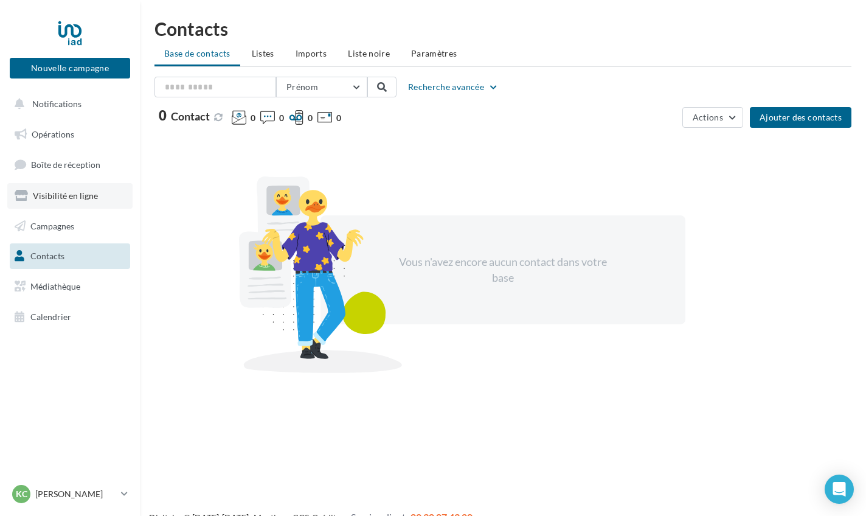
click at [57, 203] on link "Visibilité en ligne" at bounding box center [69, 196] width 125 height 26
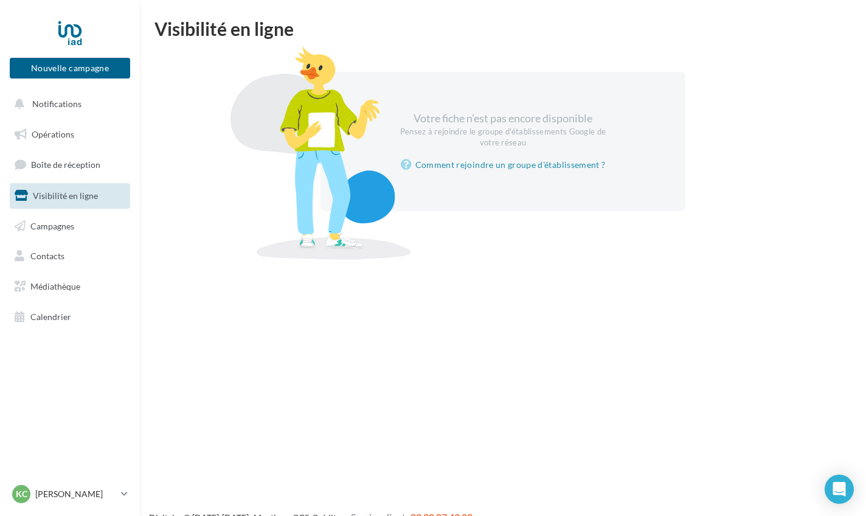
click at [58, 165] on span "Boîte de réception" at bounding box center [65, 164] width 69 height 10
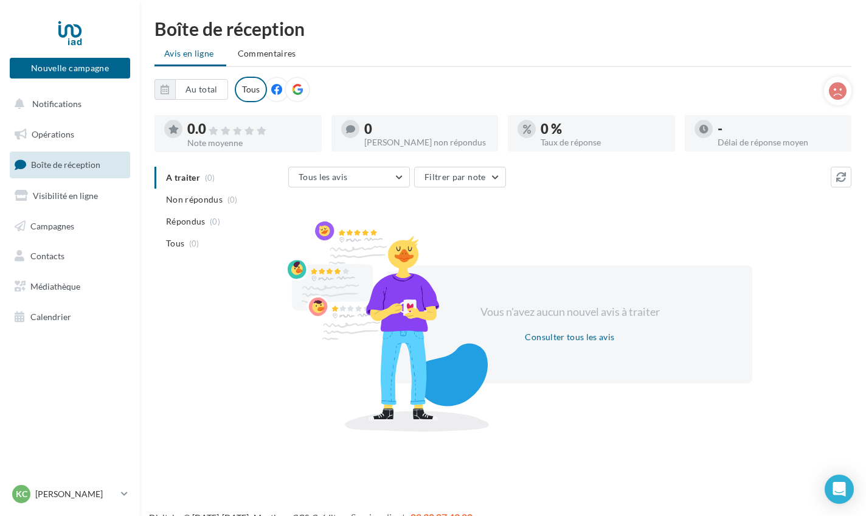
click at [276, 93] on icon at bounding box center [276, 89] width 11 height 11
click at [294, 92] on icon at bounding box center [297, 89] width 11 height 11
click at [57, 227] on span "Campagnes" at bounding box center [52, 225] width 44 height 10
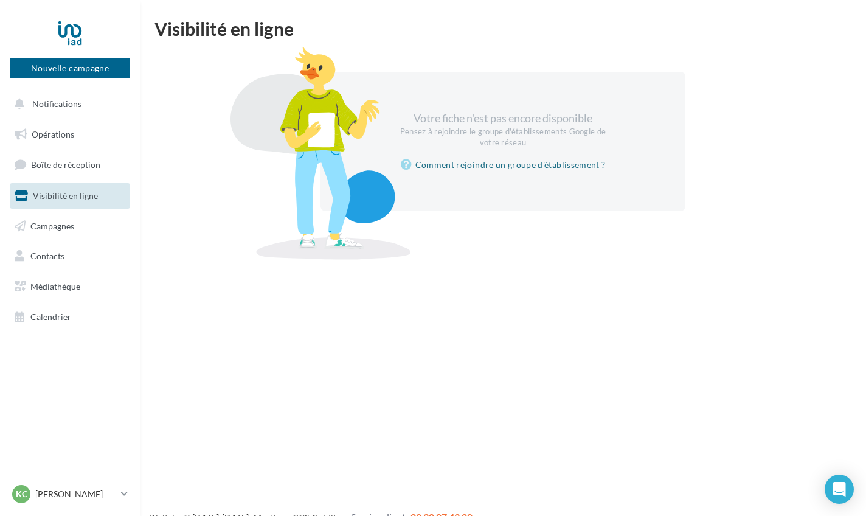
click at [486, 164] on link "Comment rejoindre un groupe d'établissement ?" at bounding box center [503, 165] width 205 height 15
click at [46, 107] on span "Notifications" at bounding box center [56, 104] width 49 height 10
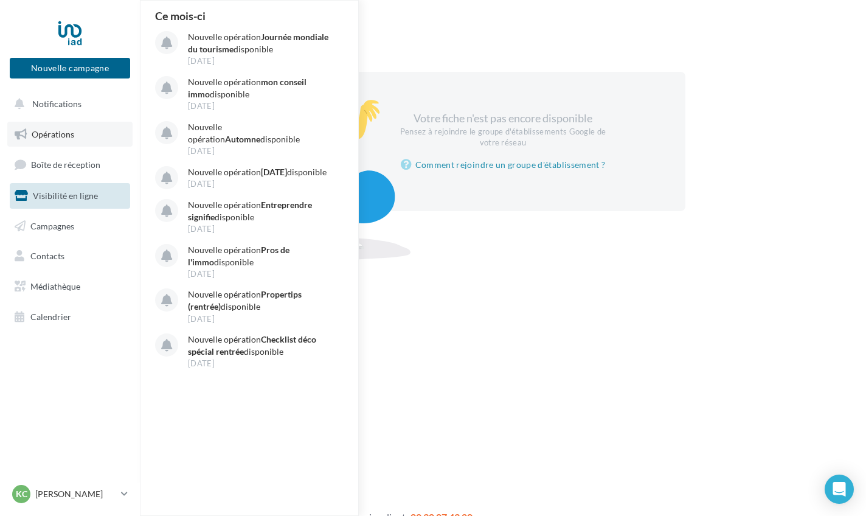
click at [58, 134] on span "Opérations" at bounding box center [53, 134] width 43 height 10
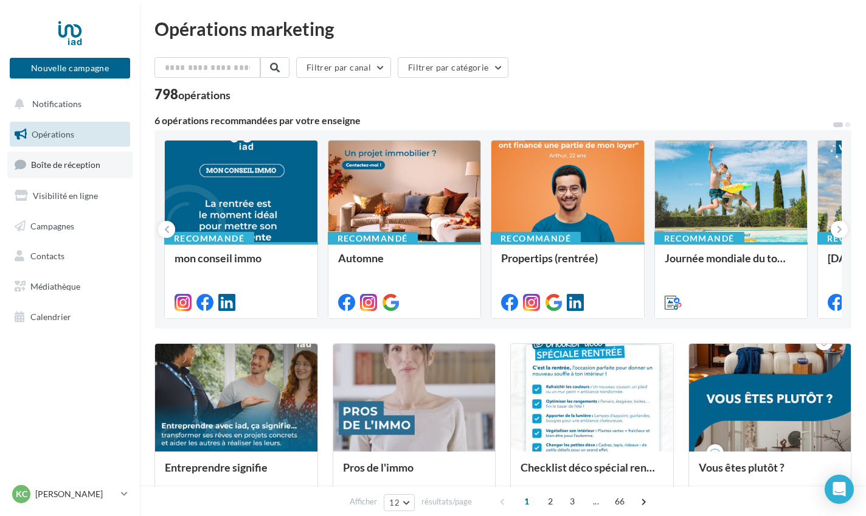
click at [54, 161] on span "Boîte de réception" at bounding box center [65, 164] width 69 height 10
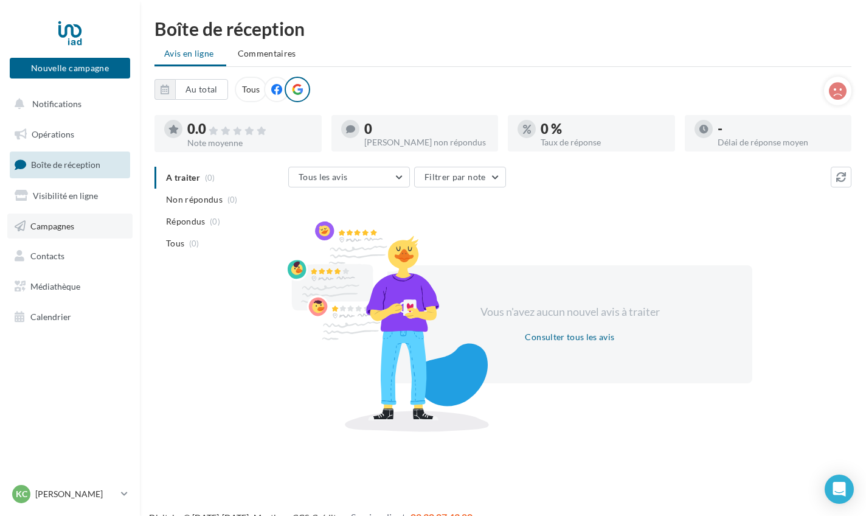
click at [51, 223] on span "Campagnes" at bounding box center [52, 225] width 44 height 10
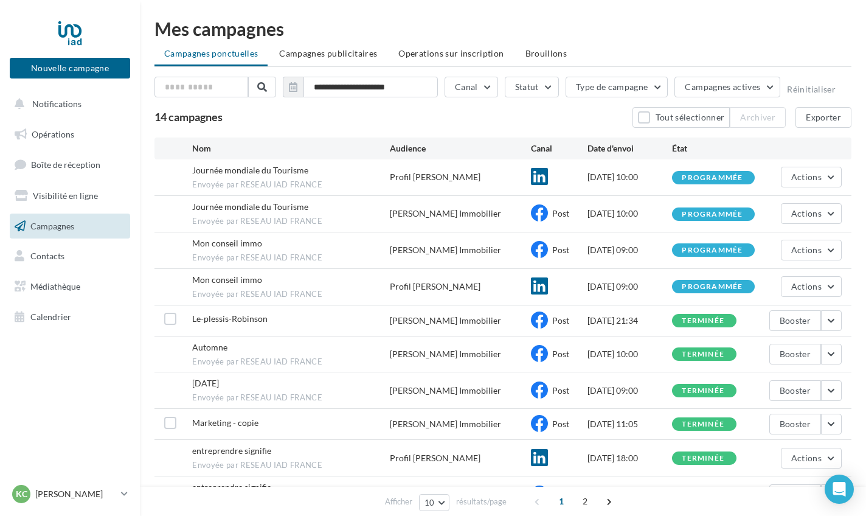
click at [219, 185] on span "Envoyée par RESEAU IAD FRANCE" at bounding box center [291, 184] width 198 height 11
click at [618, 178] on div "[DATE] 10:00" at bounding box center [630, 177] width 85 height 12
click at [802, 185] on button "Actions" at bounding box center [811, 177] width 61 height 21
click at [786, 209] on button "Voir les résultats" at bounding box center [781, 206] width 122 height 32
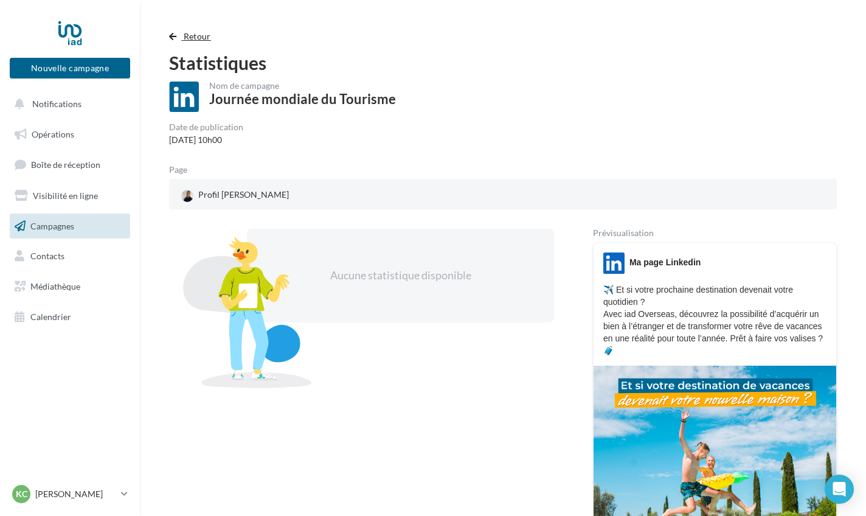
click at [189, 35] on span "Retour" at bounding box center [197, 36] width 27 height 10
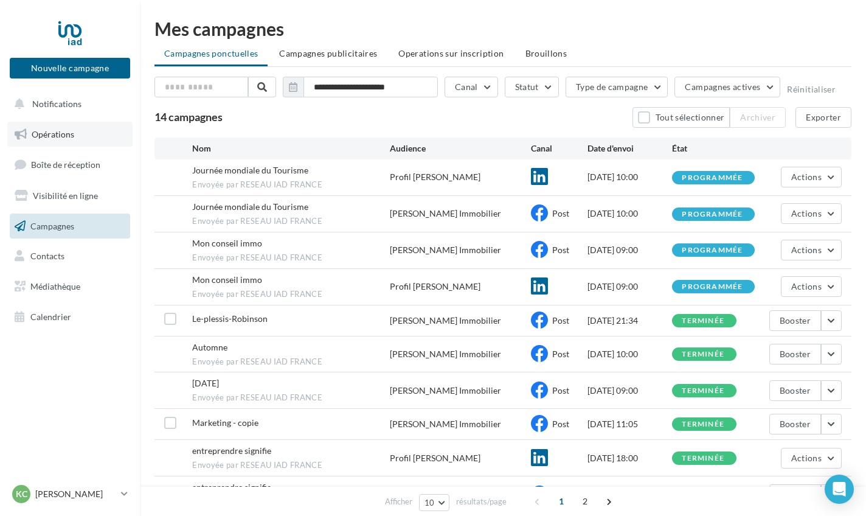
click at [74, 131] on link "Opérations" at bounding box center [69, 135] width 125 height 26
